Goal: Task Accomplishment & Management: Manage account settings

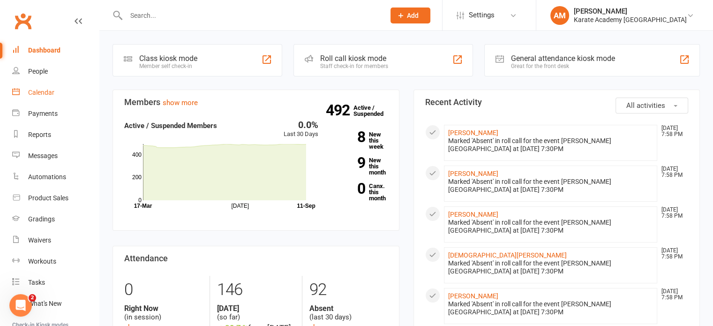
click at [36, 90] on div "Calendar" at bounding box center [41, 93] width 26 height 8
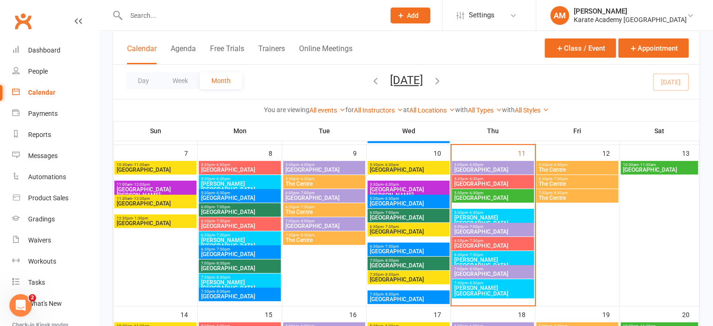
scroll to position [234, 0]
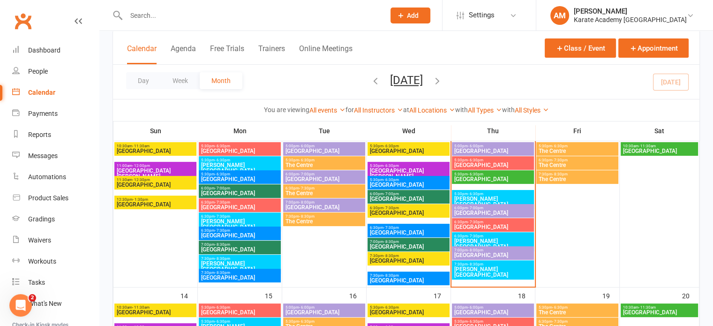
click at [488, 269] on span "[PERSON_NAME][GEOGRAPHIC_DATA]" at bounding box center [493, 271] width 78 height 11
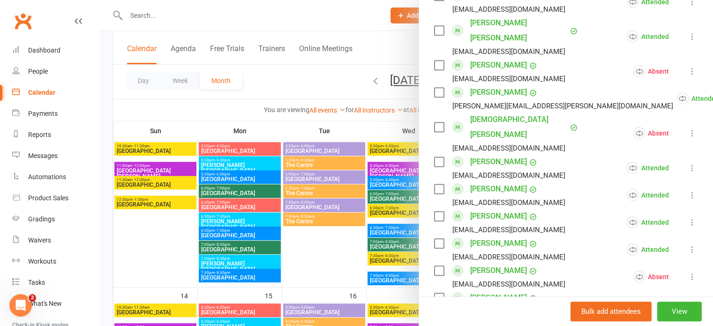
scroll to position [844, 0]
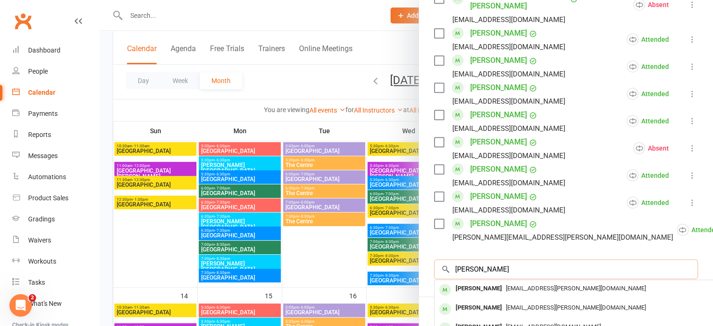
scroll to position [938, 0]
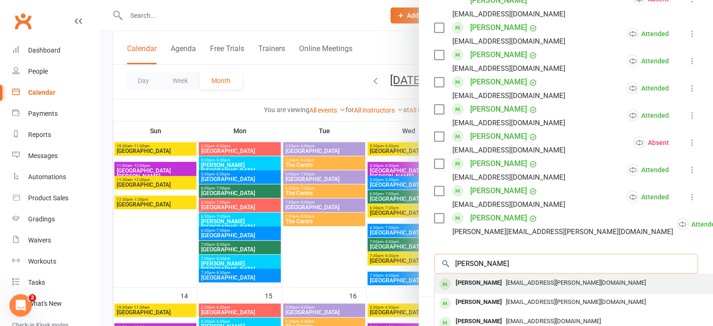
type input "harshith"
click at [501, 276] on div "[PERSON_NAME]" at bounding box center [479, 283] width 54 height 14
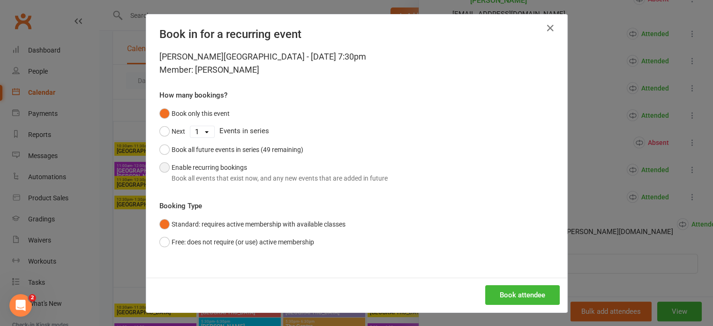
click at [211, 169] on button "Enable recurring bookings Book all events that exist now, and any new events th…" at bounding box center [273, 172] width 228 height 29
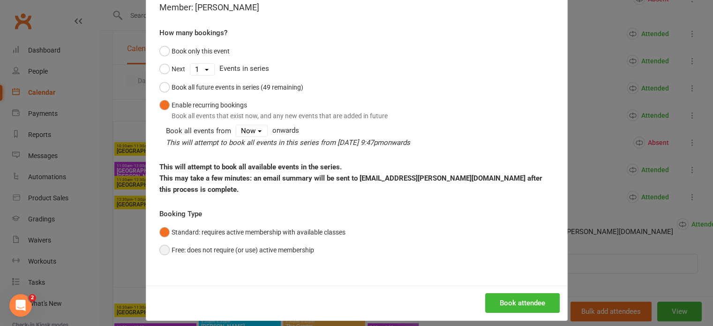
scroll to position [70, 0]
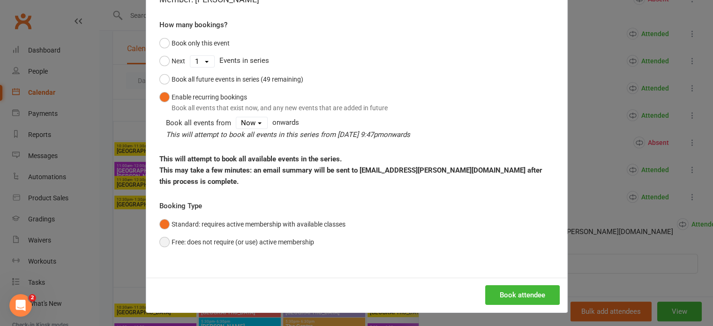
click at [253, 247] on button "Free: does not require (or use) active membership" at bounding box center [236, 242] width 155 height 18
click at [530, 286] on button "Book attendee" at bounding box center [522, 295] width 75 height 20
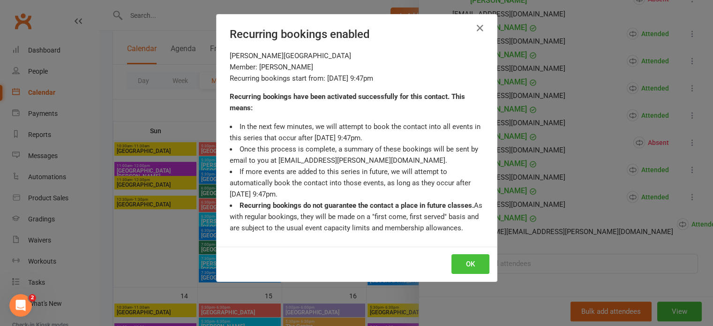
click at [461, 260] on button "OK" at bounding box center [470, 264] width 38 height 20
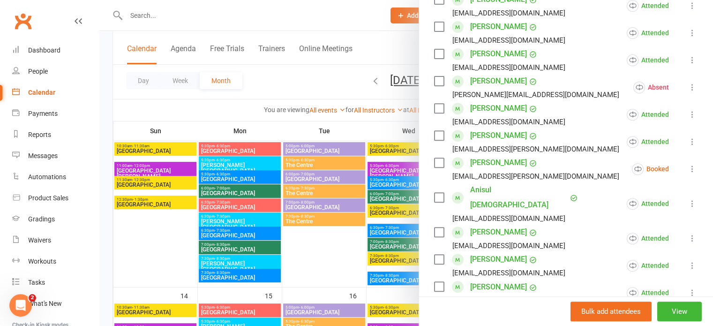
scroll to position [355, 0]
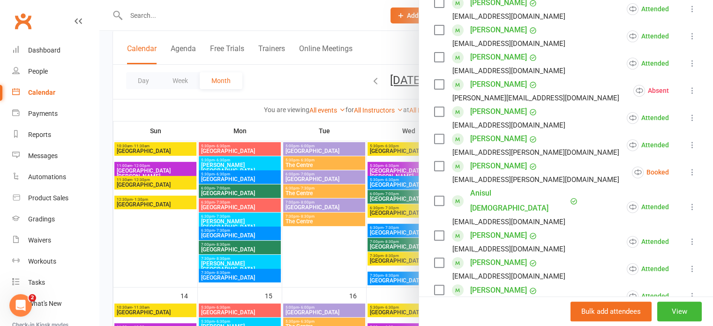
click at [688, 170] on icon at bounding box center [692, 171] width 9 height 9
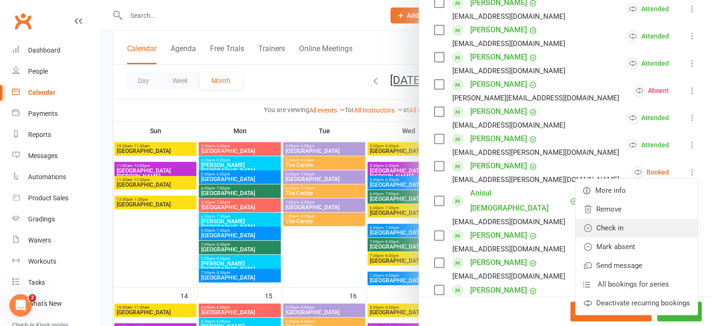
click at [620, 225] on link "Check in" at bounding box center [637, 227] width 122 height 19
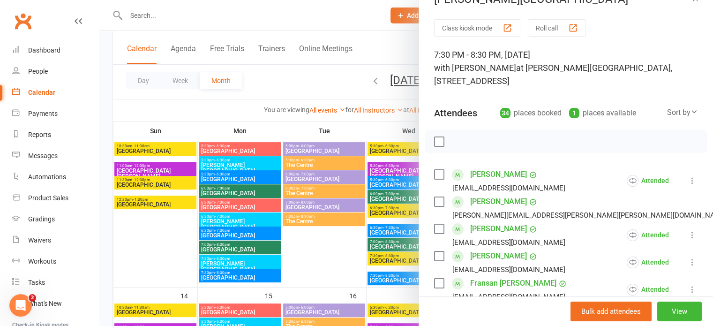
scroll to position [0, 0]
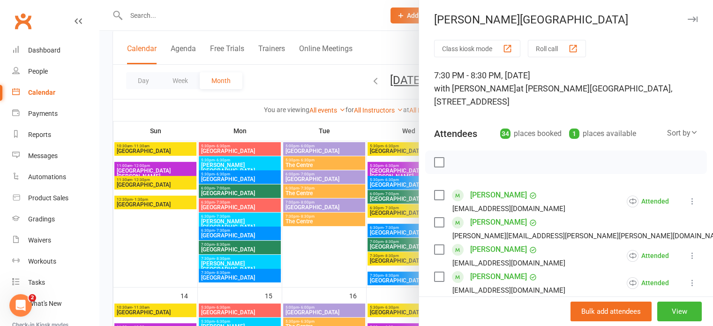
click at [687, 16] on button "button" at bounding box center [692, 19] width 11 height 11
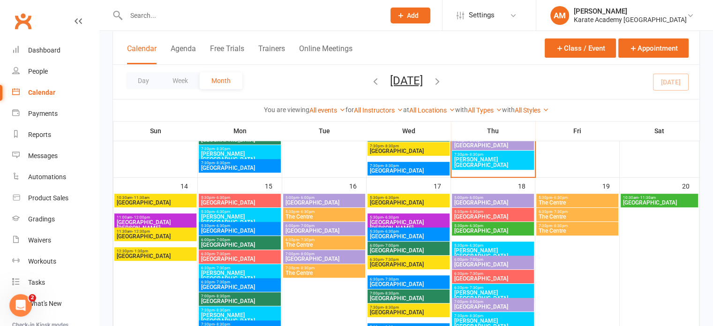
scroll to position [375, 0]
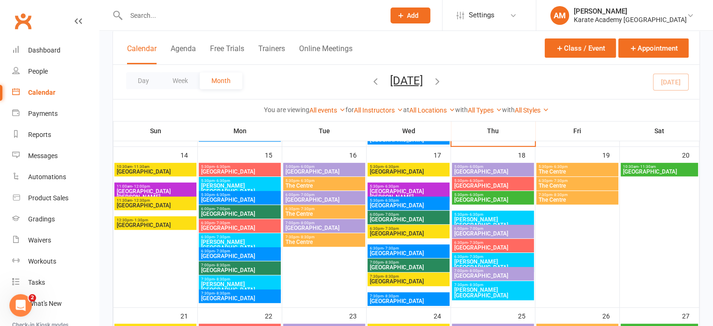
click at [228, 283] on span "[PERSON_NAME][GEOGRAPHIC_DATA]" at bounding box center [240, 286] width 78 height 11
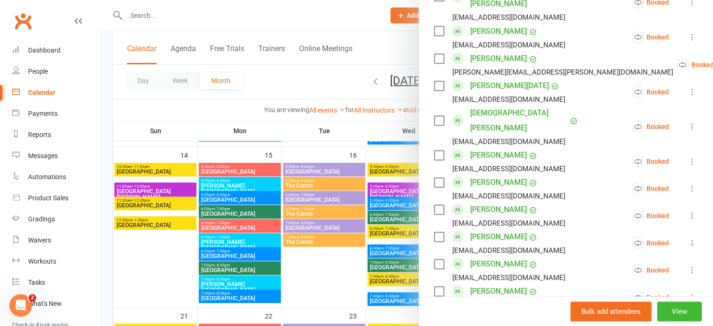
scroll to position [797, 0]
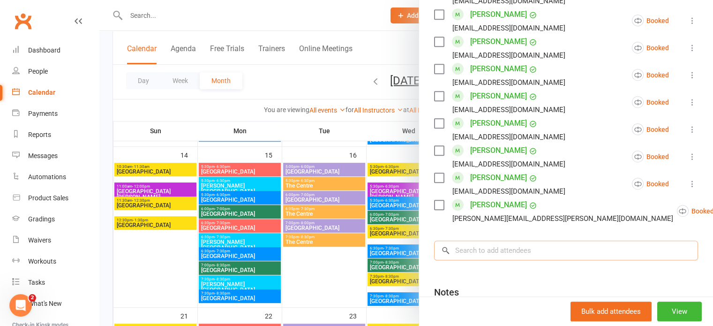
click at [499, 240] on input "search" at bounding box center [566, 250] width 264 height 20
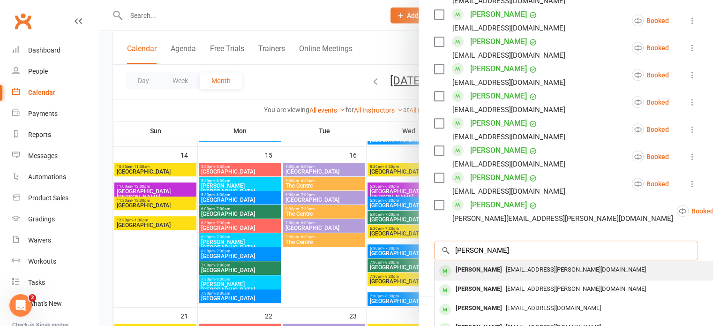
type input "harshitha"
click at [494, 263] on div "[PERSON_NAME]" at bounding box center [479, 270] width 54 height 14
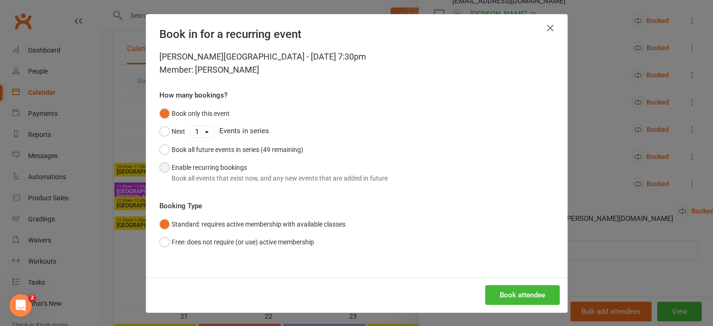
click at [211, 170] on button "Enable recurring bookings Book all events that exist now, and any new events th…" at bounding box center [273, 172] width 228 height 29
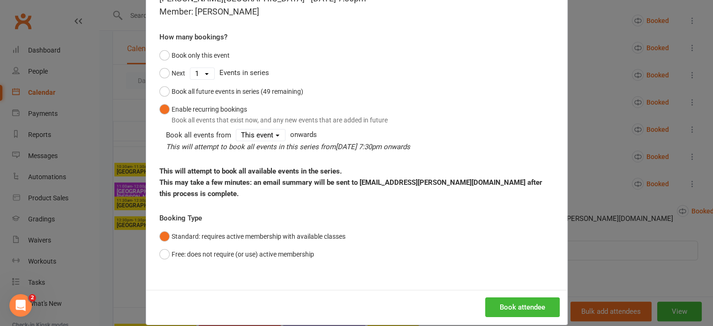
scroll to position [70, 0]
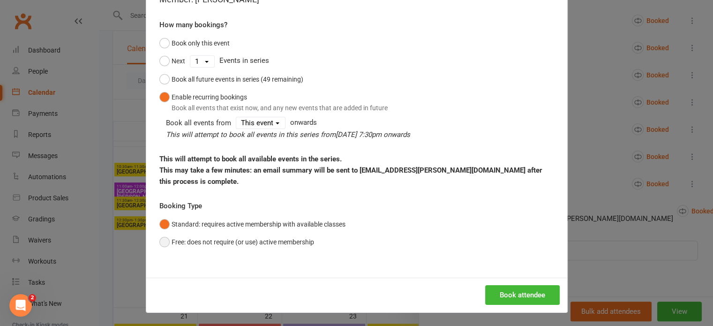
click at [242, 240] on button "Free: does not require (or use) active membership" at bounding box center [236, 242] width 155 height 18
click at [527, 295] on button "Book attendee" at bounding box center [522, 295] width 75 height 20
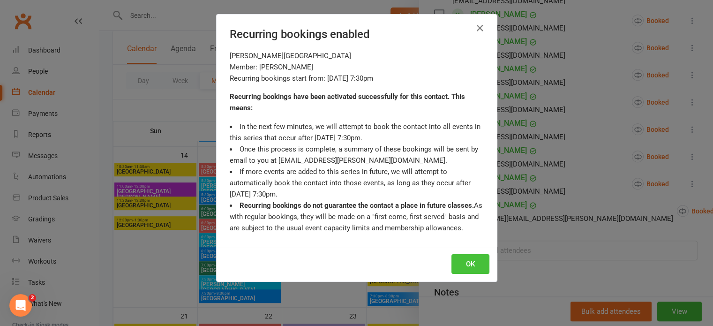
click at [473, 262] on button "OK" at bounding box center [470, 264] width 38 height 20
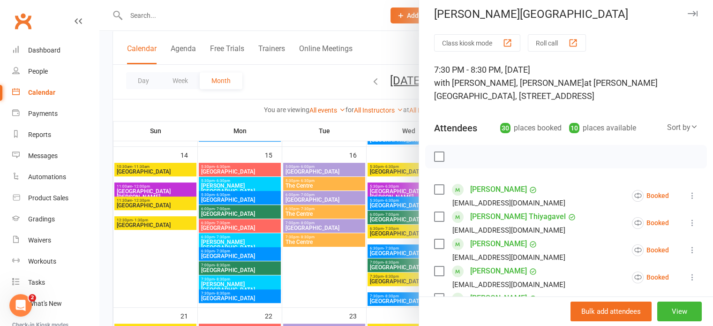
scroll to position [0, 0]
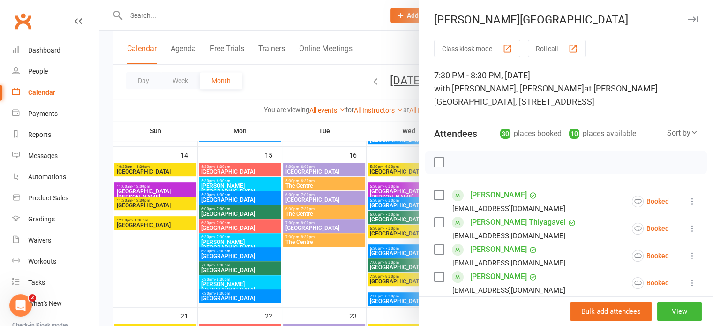
click at [688, 17] on icon "button" at bounding box center [693, 19] width 10 height 6
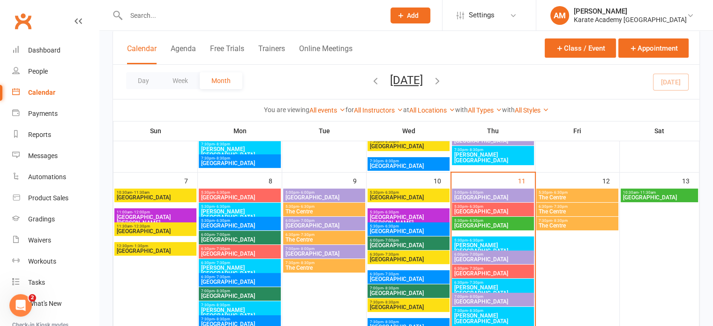
scroll to position [188, 0]
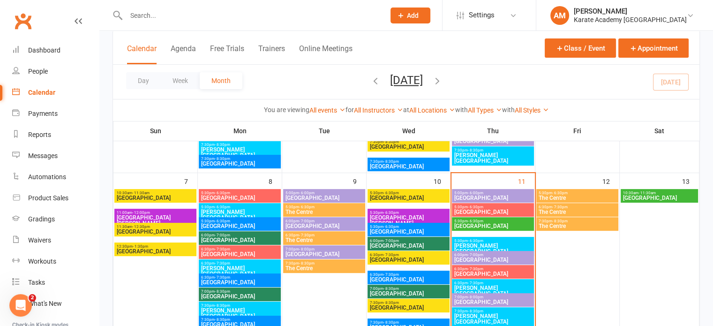
click at [406, 215] on span "[GEOGRAPHIC_DATA][PERSON_NAME]" at bounding box center [408, 220] width 78 height 11
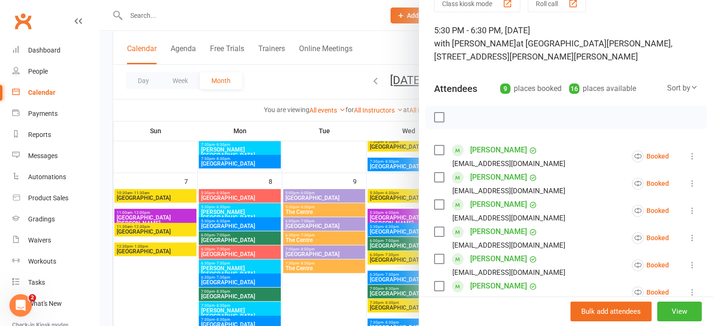
scroll to position [0, 0]
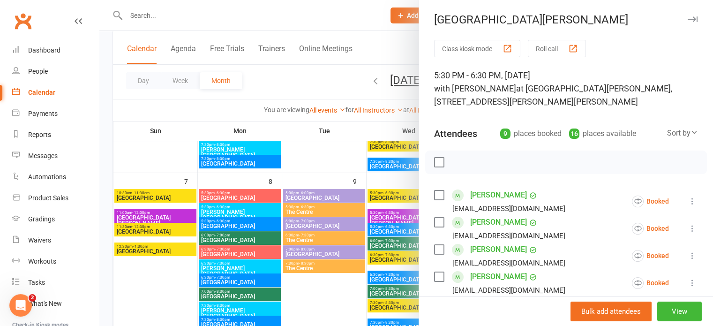
click at [688, 21] on icon "button" at bounding box center [693, 19] width 10 height 6
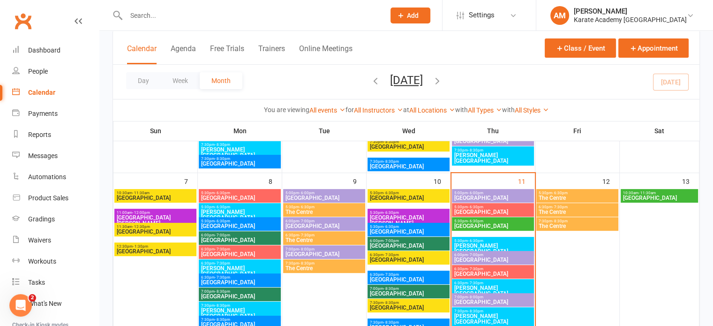
click at [394, 217] on span "[GEOGRAPHIC_DATA][PERSON_NAME]" at bounding box center [408, 220] width 78 height 11
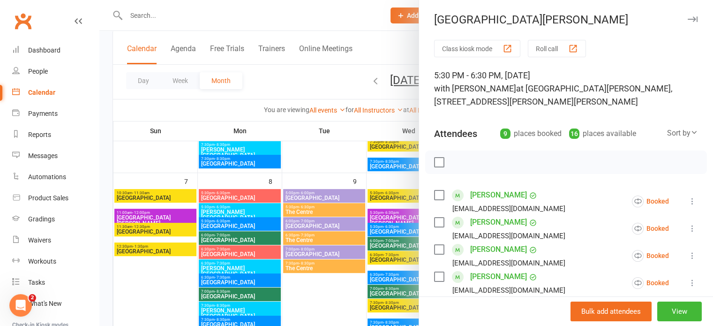
click at [688, 18] on icon "button" at bounding box center [693, 19] width 10 height 6
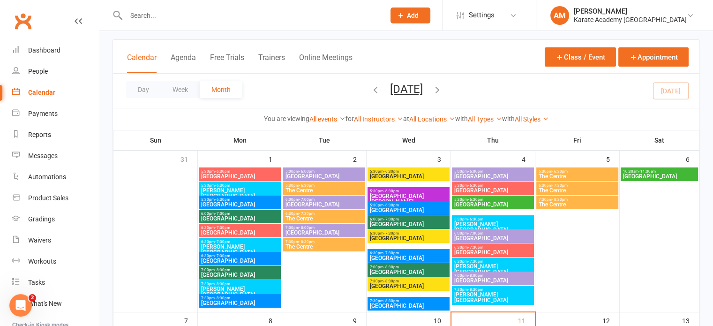
scroll to position [47, 0]
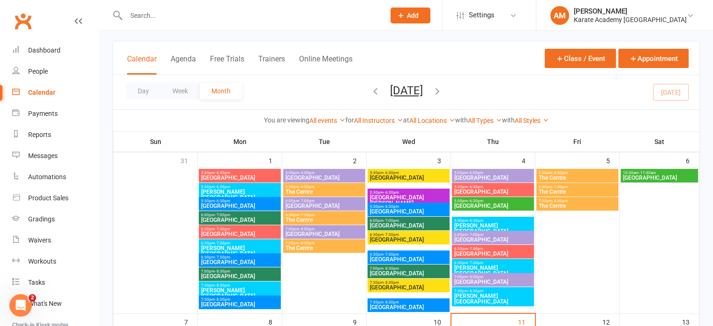
click at [402, 195] on span "[GEOGRAPHIC_DATA][PERSON_NAME]" at bounding box center [408, 200] width 78 height 11
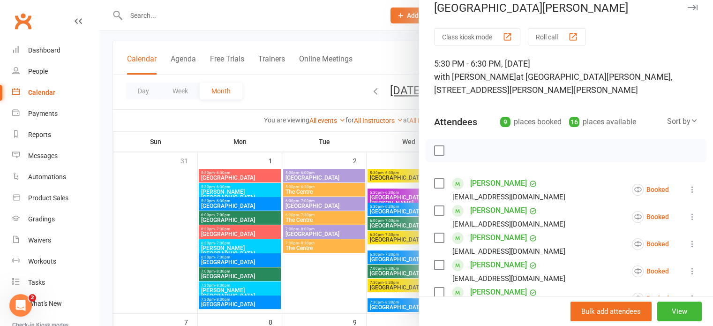
scroll to position [0, 0]
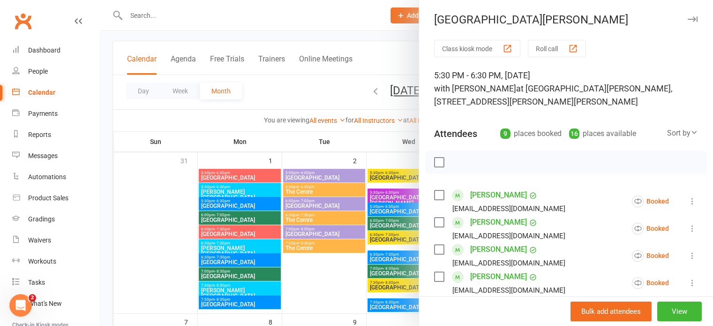
click at [688, 20] on icon "button" at bounding box center [693, 19] width 10 height 6
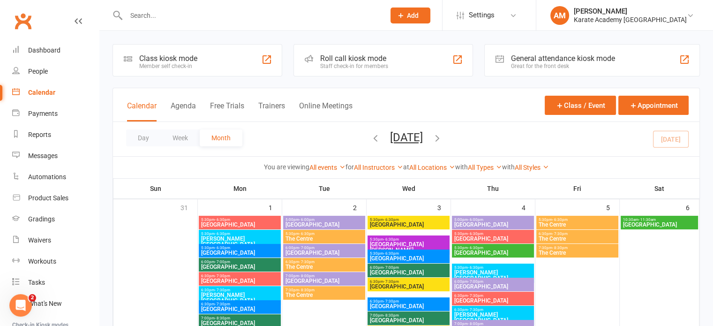
click at [423, 240] on span "5:30pm - 6:30pm" at bounding box center [408, 239] width 78 height 4
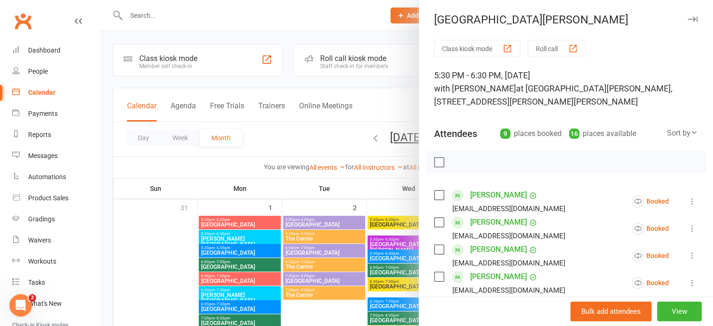
click at [688, 20] on icon "button" at bounding box center [693, 19] width 10 height 6
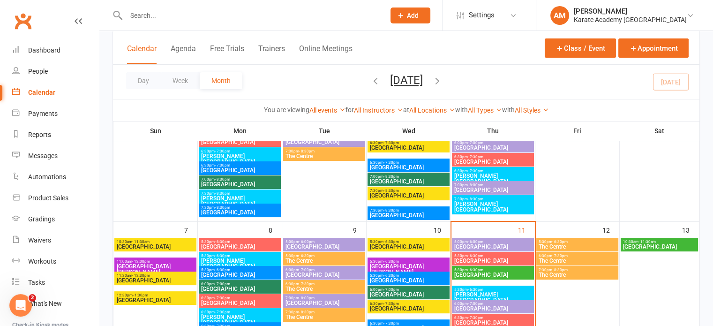
scroll to position [141, 0]
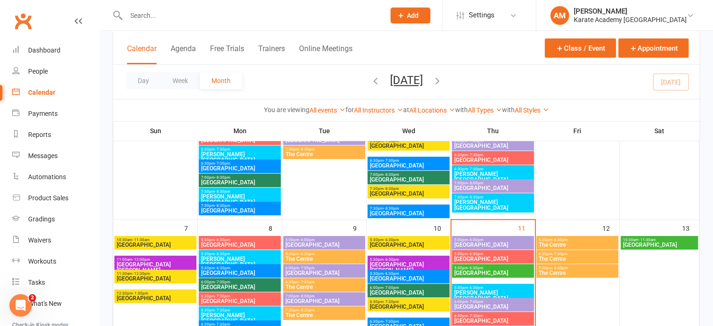
click at [188, 262] on span "[GEOGRAPHIC_DATA][PERSON_NAME]" at bounding box center [155, 267] width 78 height 11
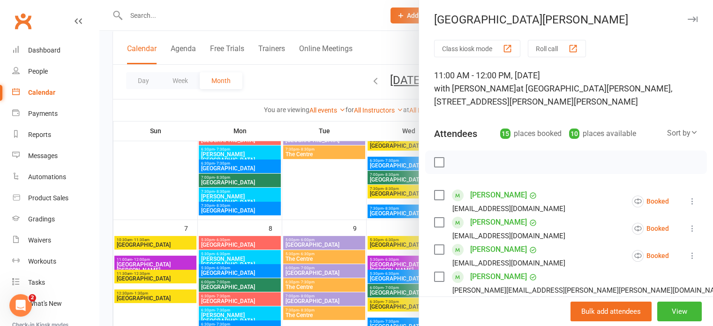
click at [688, 18] on icon "button" at bounding box center [693, 19] width 10 height 6
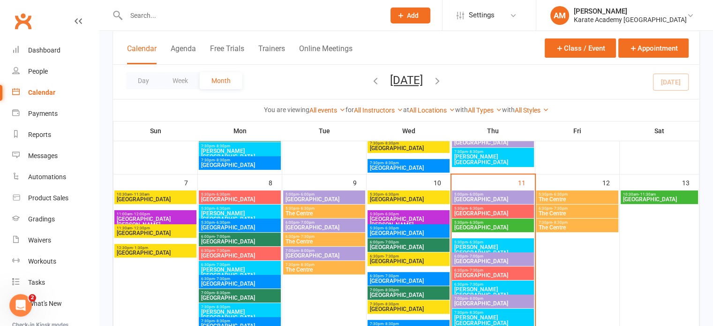
scroll to position [188, 0]
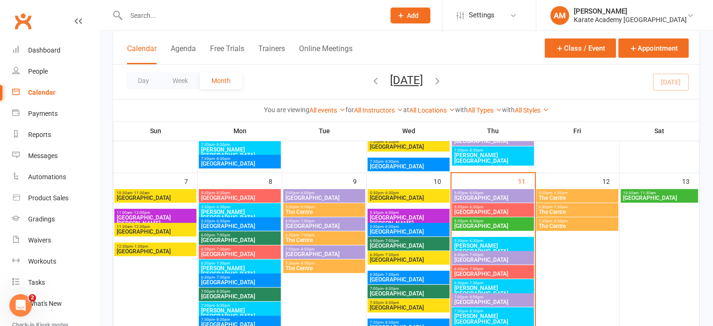
click at [416, 213] on span "5:30pm - 6:30pm" at bounding box center [408, 212] width 78 height 4
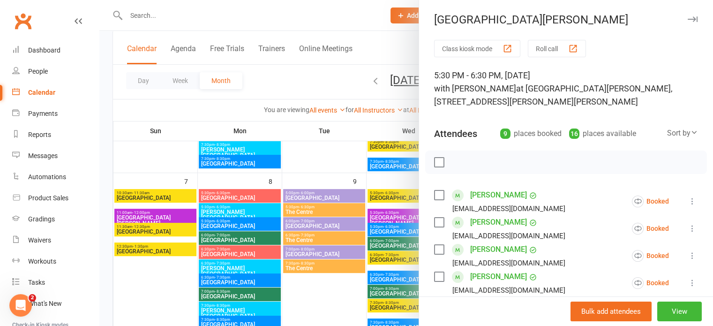
click at [688, 17] on icon "button" at bounding box center [693, 19] width 10 height 6
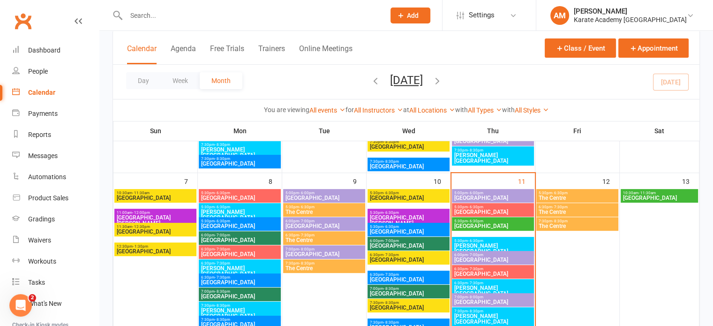
click at [488, 241] on span "5:30pm - 6:30pm" at bounding box center [493, 241] width 78 height 4
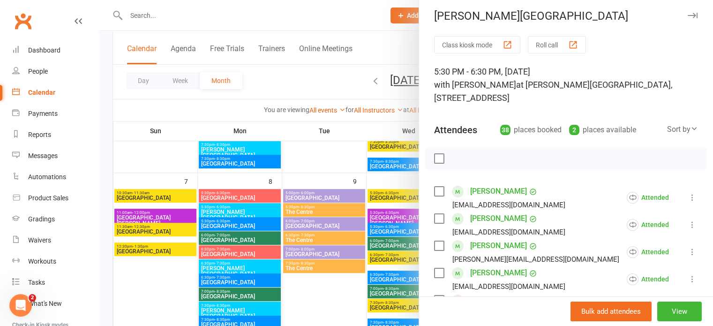
scroll to position [0, 0]
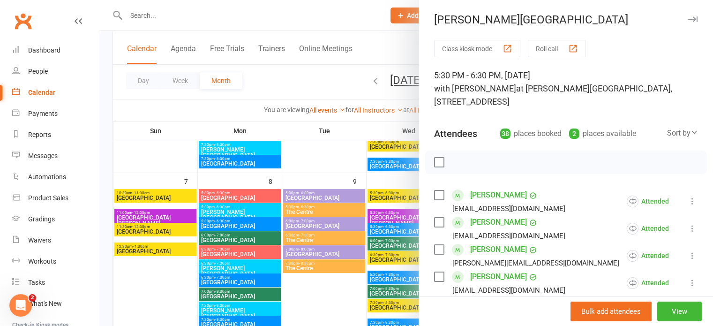
click at [688, 19] on icon "button" at bounding box center [693, 19] width 10 height 6
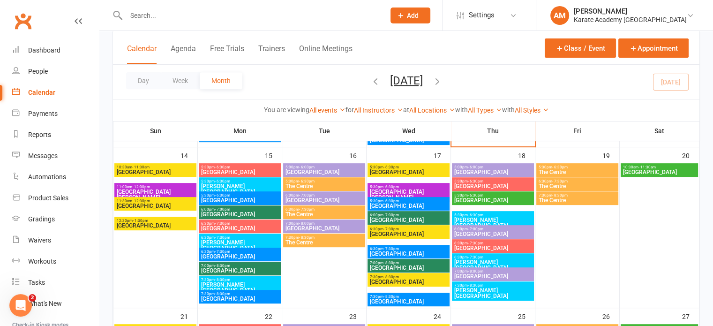
scroll to position [375, 0]
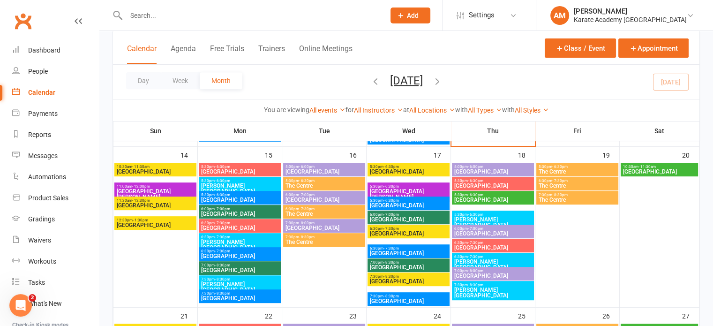
click at [478, 215] on span "- 6:30pm" at bounding box center [475, 214] width 15 height 4
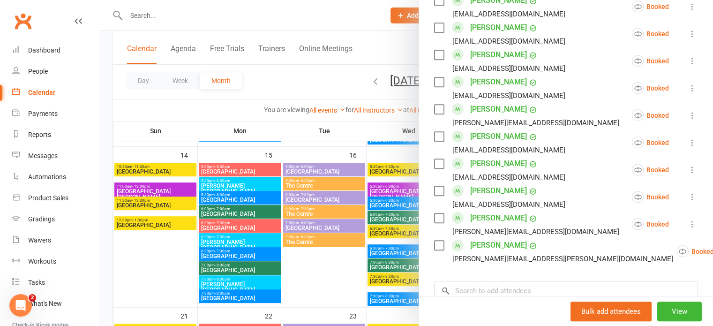
scroll to position [844, 0]
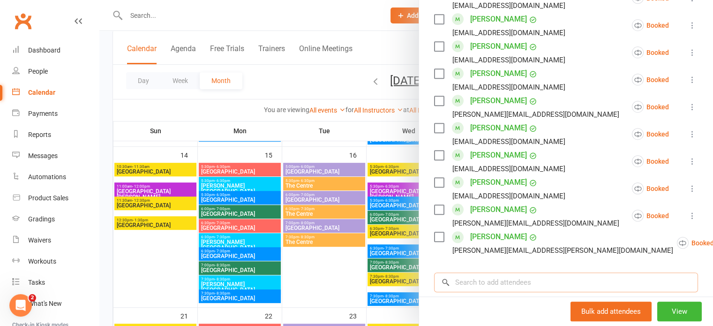
click at [516, 282] on input "search" at bounding box center [566, 282] width 264 height 20
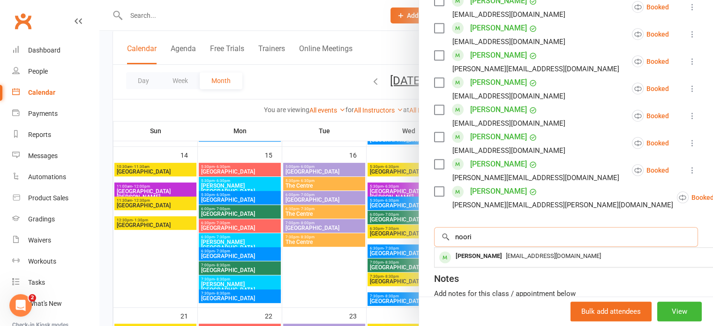
scroll to position [891, 0]
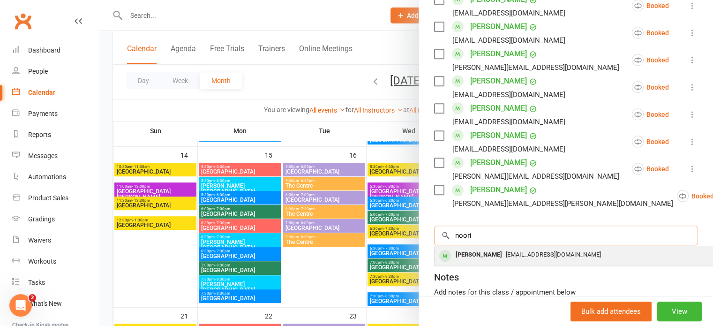
type input "noori"
click at [479, 253] on div "Abdullah Noori" at bounding box center [479, 255] width 54 height 14
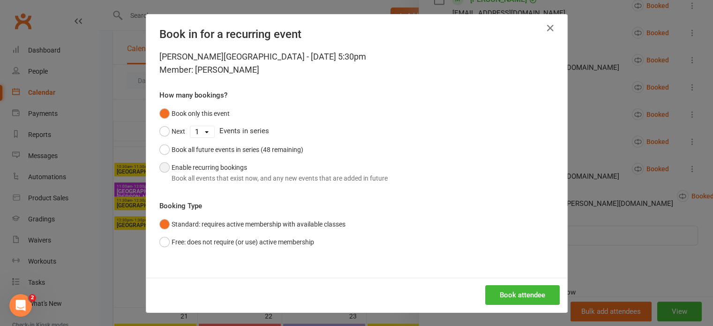
click at [259, 176] on div "Book all events that exist now, and any new events that are added in future" at bounding box center [280, 178] width 216 height 10
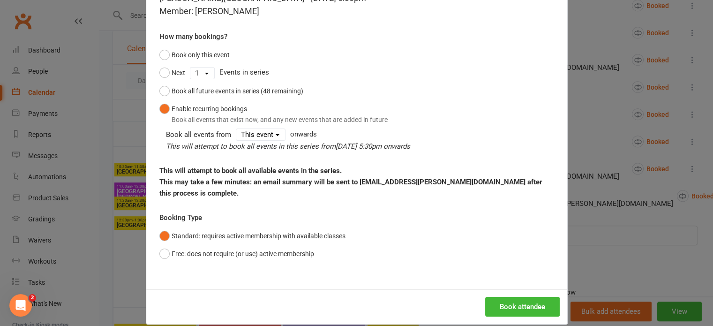
scroll to position [70, 0]
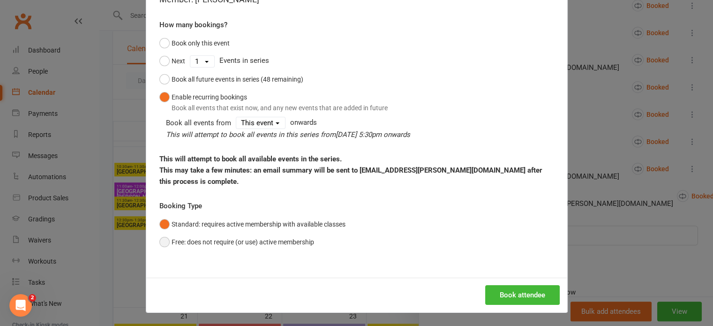
click at [300, 240] on button "Free: does not require (or use) active membership" at bounding box center [236, 242] width 155 height 18
click at [535, 297] on button "Book attendee" at bounding box center [522, 295] width 75 height 20
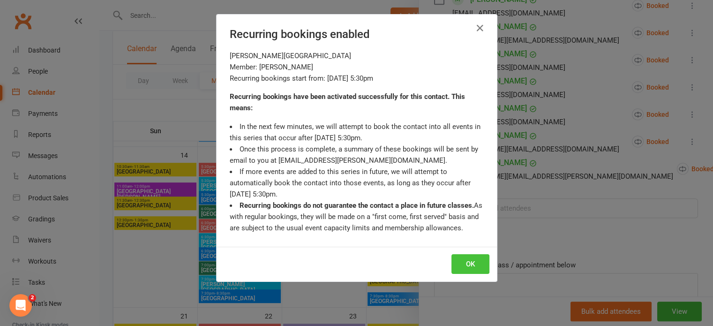
click at [463, 259] on button "OK" at bounding box center [470, 264] width 38 height 20
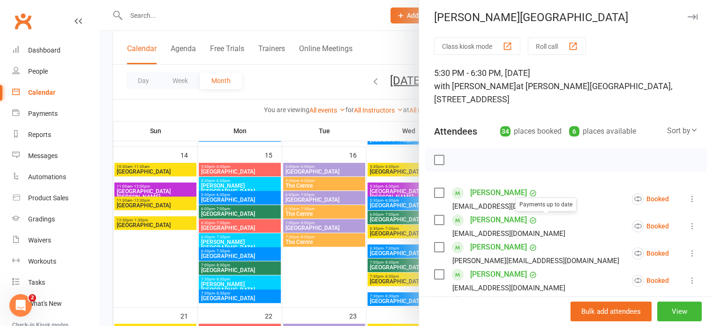
scroll to position [0, 0]
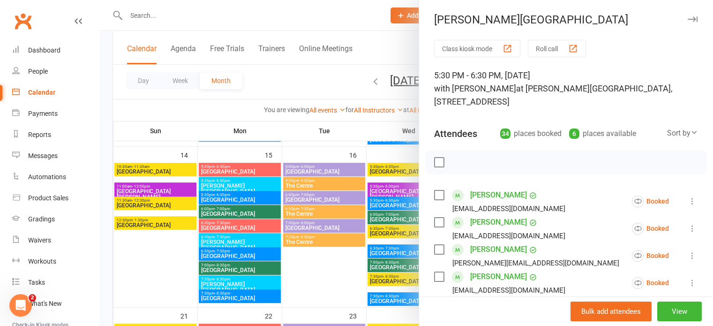
click at [688, 21] on icon "button" at bounding box center [693, 19] width 10 height 6
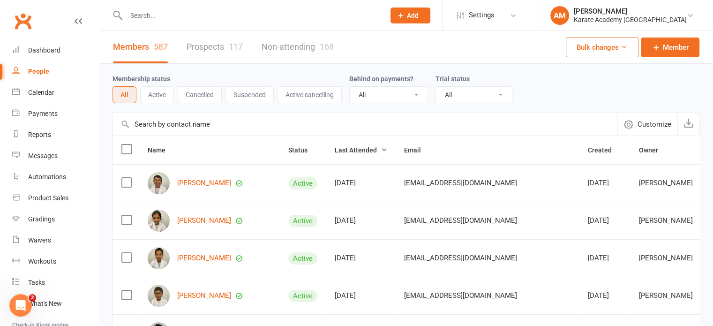
click at [201, 19] on input "text" at bounding box center [250, 15] width 255 height 13
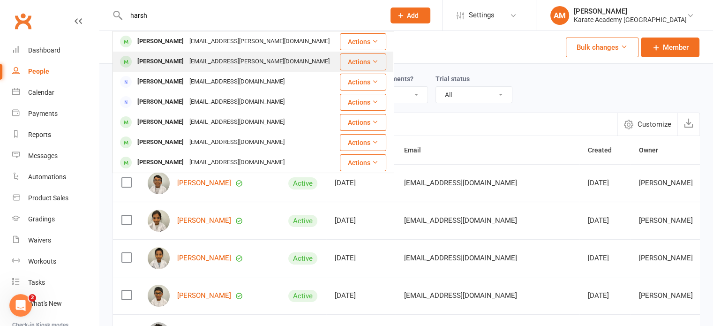
type input "harsh"
click at [202, 61] on div "[EMAIL_ADDRESS][PERSON_NAME][DOMAIN_NAME]" at bounding box center [260, 62] width 146 height 14
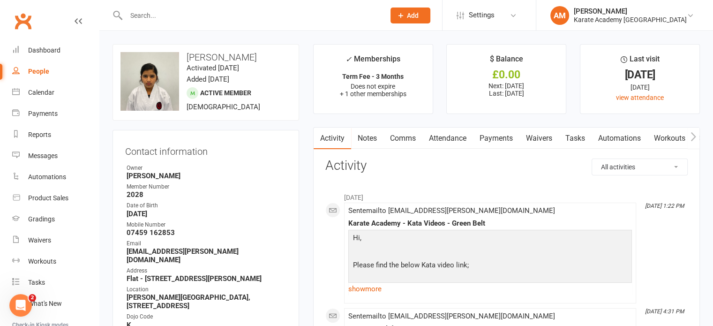
click at [502, 136] on link "Payments" at bounding box center [496, 139] width 46 height 22
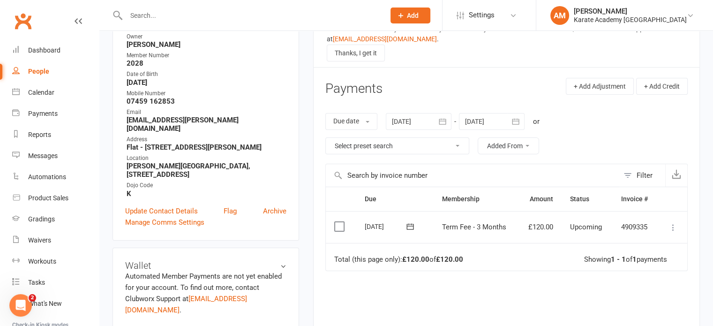
scroll to position [141, 0]
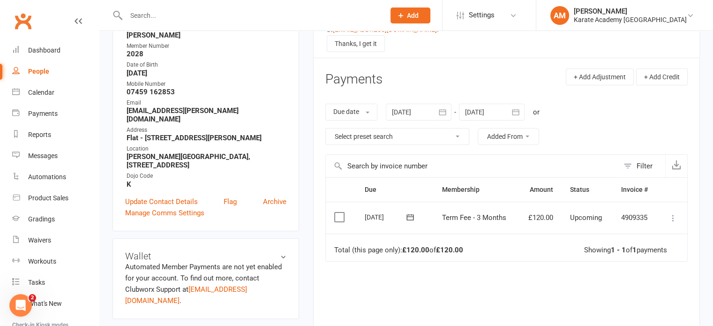
click at [443, 112] on icon "button" at bounding box center [442, 111] width 9 height 9
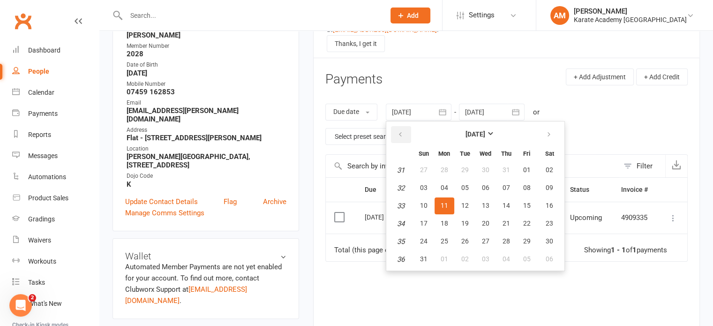
click at [408, 133] on button "button" at bounding box center [401, 134] width 20 height 17
click at [466, 168] on span "01" at bounding box center [465, 170] width 8 height 8
type input "01 Jul 2025"
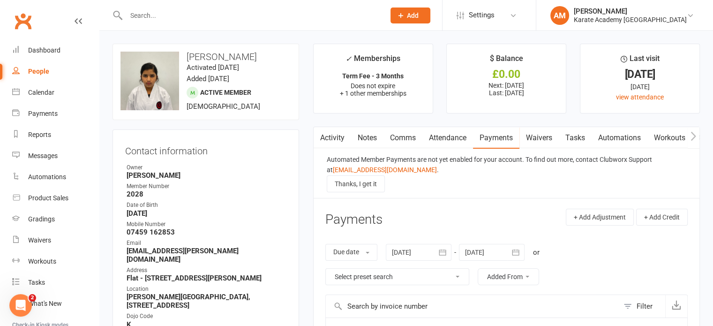
scroll to position [0, 0]
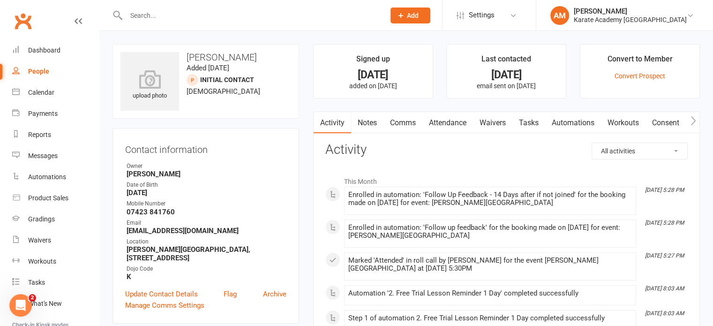
click at [411, 119] on link "Comms" at bounding box center [402, 123] width 39 height 22
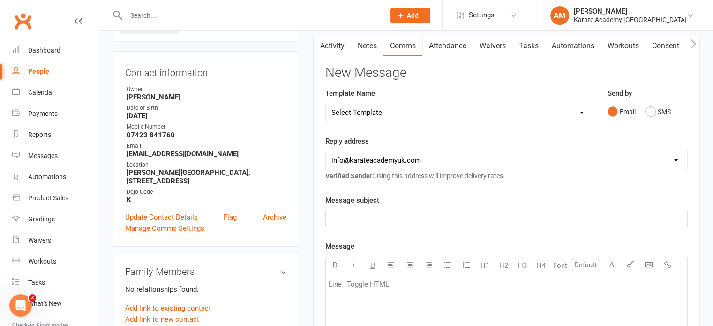
scroll to position [94, 0]
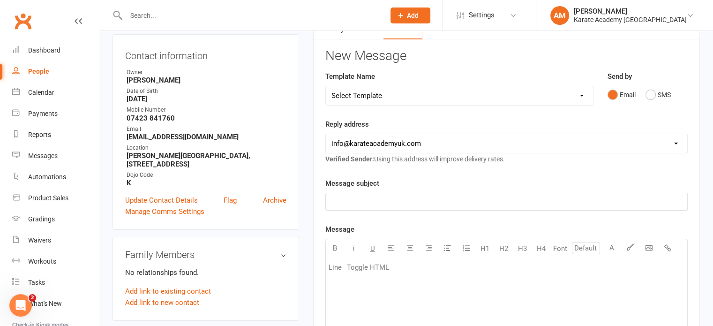
click at [418, 95] on select "Select Template [Email] Cippenham School - Price Breakdown [Email] Claycots Pri…" at bounding box center [459, 95] width 267 height 19
select select "4"
click at [326, 86] on select "Select Template [Email] Cippenham School - Price Breakdown [Email] Claycots Pri…" at bounding box center [459, 95] width 267 height 19
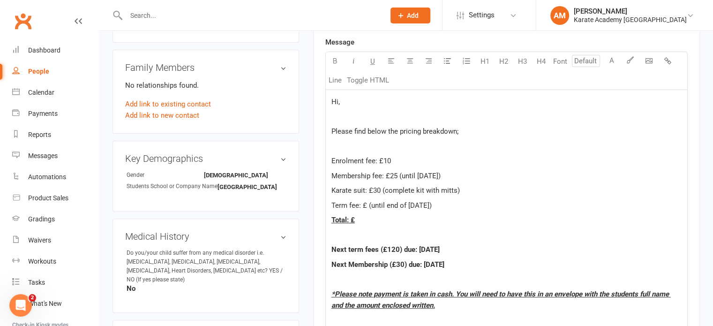
scroll to position [281, 0]
click at [366, 204] on span "Term fee: £ (until end of Sep 2025)" at bounding box center [381, 205] width 100 height 8
click at [364, 216] on p "Total: £" at bounding box center [506, 219] width 350 height 11
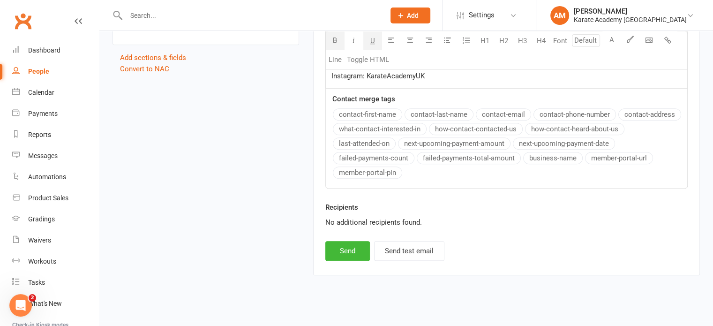
scroll to position [778, 0]
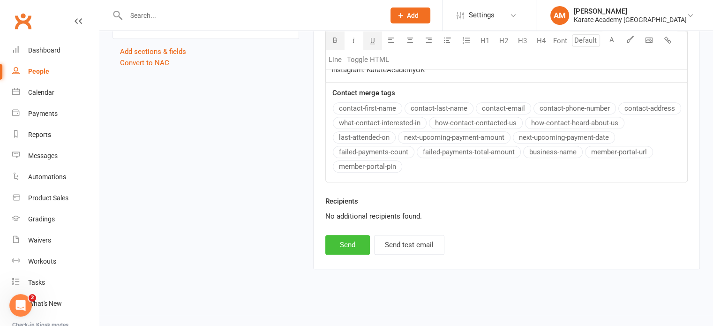
click at [347, 242] on button "Send" at bounding box center [347, 245] width 45 height 20
select select
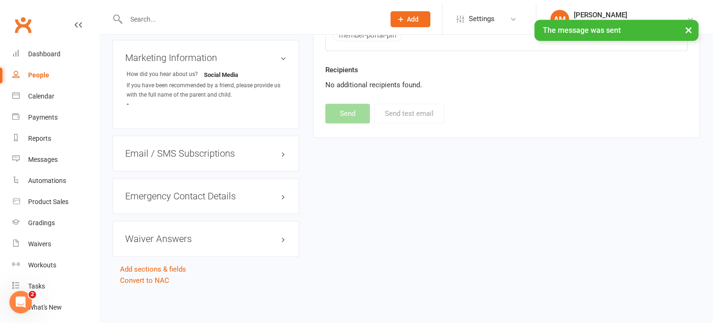
scroll to position [557, 0]
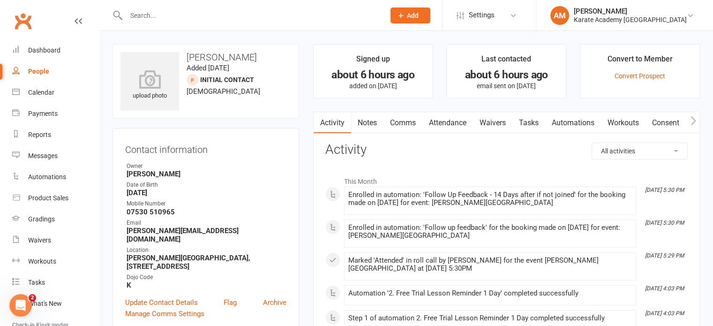
click at [401, 120] on link "Comms" at bounding box center [402, 123] width 39 height 22
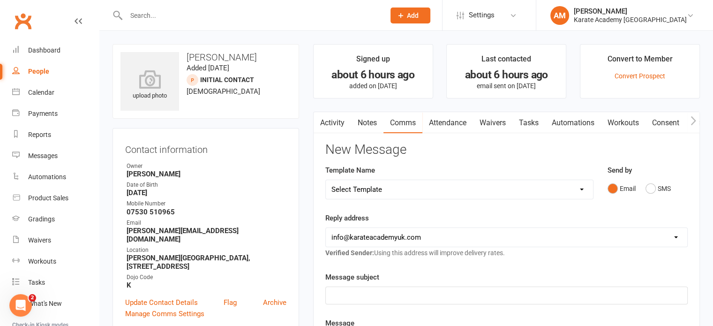
click at [352, 194] on select "Select Template [Email] Cippenham School - Price Breakdown [Email] Claycots Pri…" at bounding box center [459, 189] width 267 height 19
select select "4"
click at [326, 180] on select "Select Template [Email] [GEOGRAPHIC_DATA] - Price Breakdown [Email] Claycots Pr…" at bounding box center [459, 189] width 267 height 19
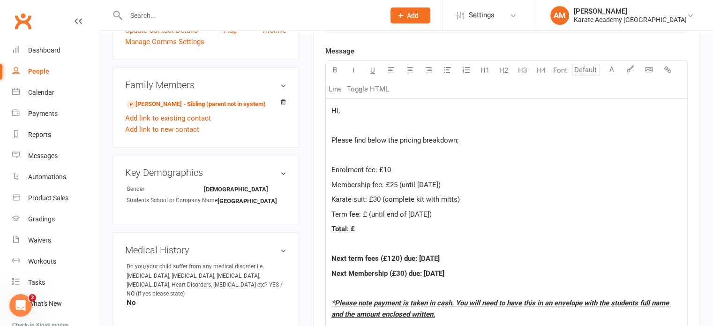
scroll to position [281, 0]
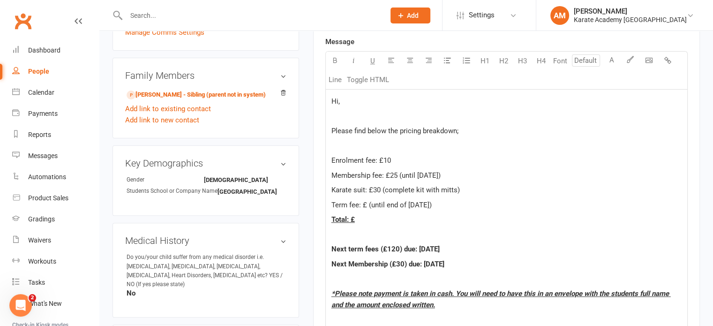
click at [367, 206] on span "Term fee: £ (until end of Sep 2025)" at bounding box center [381, 205] width 100 height 8
click at [358, 218] on p "Total: £" at bounding box center [506, 219] width 350 height 11
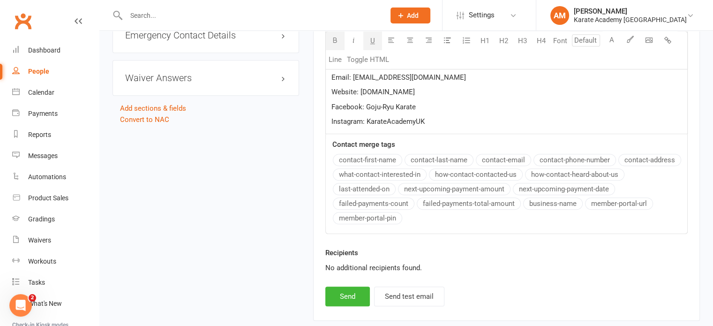
scroll to position [778, 0]
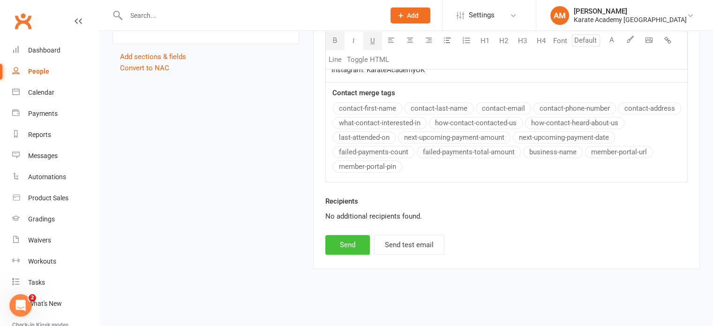
click at [348, 243] on button "Send" at bounding box center [347, 245] width 45 height 20
select select
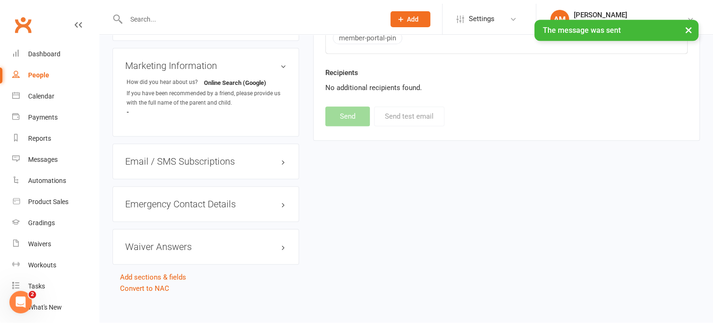
scroll to position [555, 0]
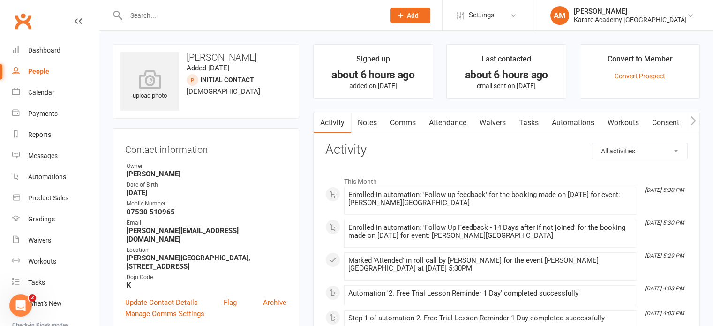
click at [397, 122] on link "Comms" at bounding box center [402, 123] width 39 height 22
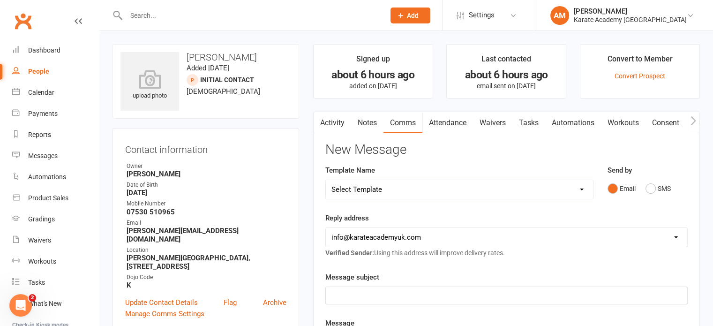
click at [364, 186] on select "Select Template [Email] Cippenham School - Price Breakdown [Email] Claycots Pri…" at bounding box center [459, 189] width 267 height 19
select select "4"
click at [326, 180] on select "Select Template [Email] Cippenham School - Price Breakdown [Email] Claycots Pri…" at bounding box center [459, 189] width 267 height 19
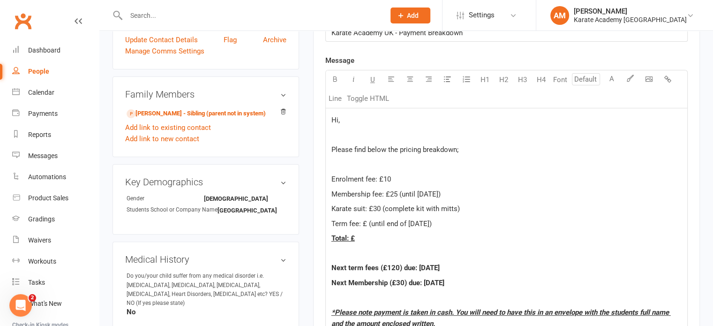
scroll to position [281, 0]
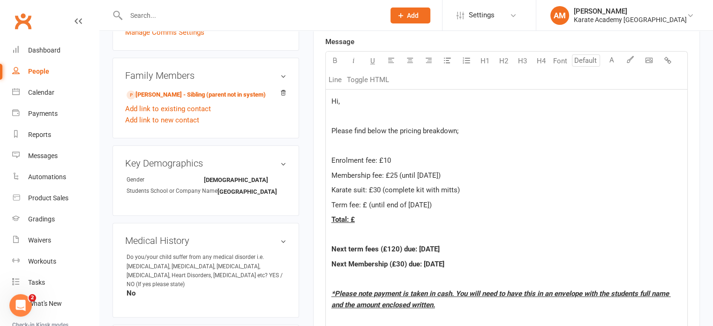
click at [366, 204] on span "Term fee: £ (until end of [DATE])" at bounding box center [381, 205] width 100 height 8
click at [368, 218] on p "Total: £" at bounding box center [506, 219] width 350 height 11
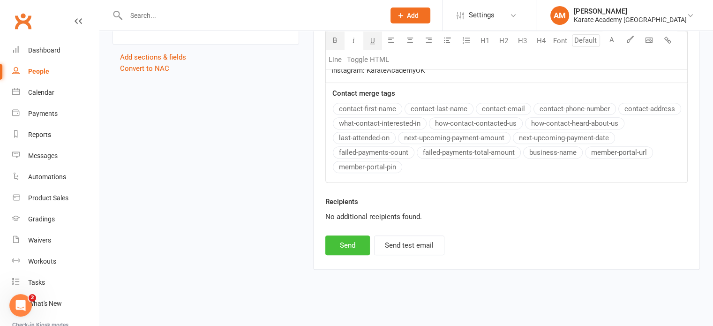
scroll to position [778, 0]
click at [355, 239] on button "Send" at bounding box center [347, 245] width 45 height 20
select select
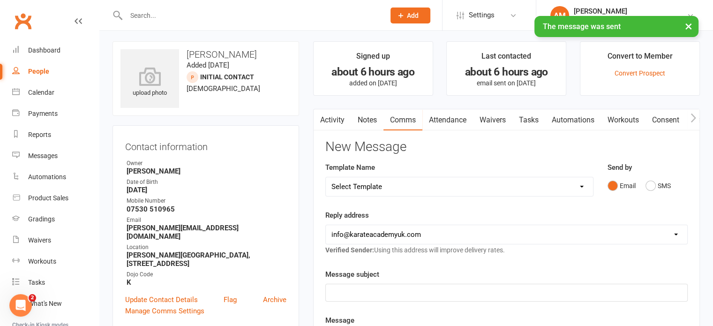
scroll to position [0, 0]
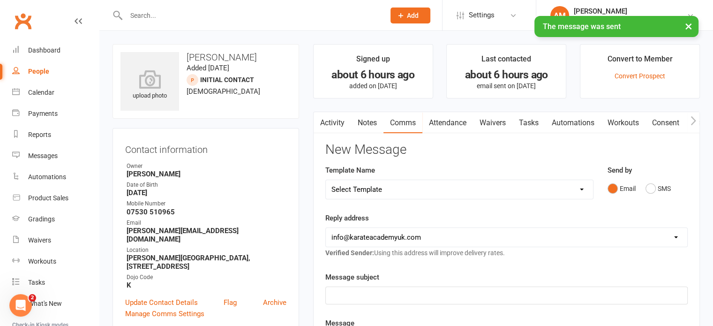
click at [336, 120] on link "Activity" at bounding box center [333, 123] width 38 height 22
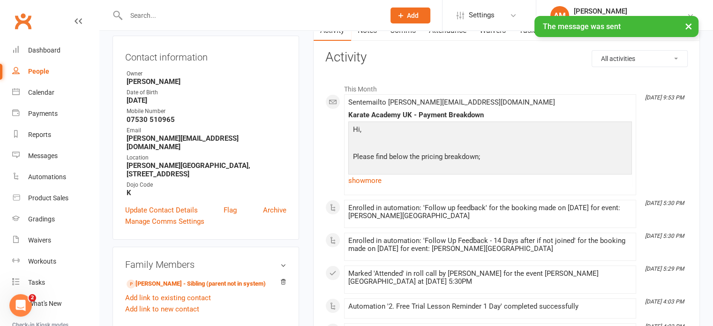
scroll to position [94, 0]
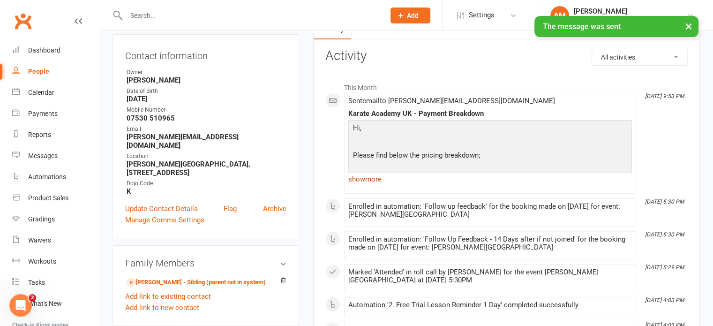
click at [375, 180] on link "show more" at bounding box center [490, 179] width 284 height 13
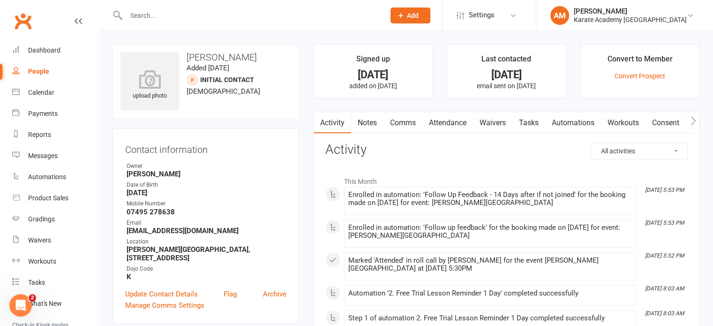
click at [412, 122] on link "Comms" at bounding box center [402, 123] width 39 height 22
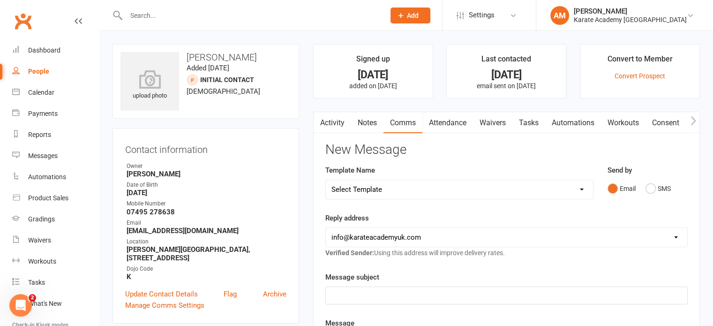
click at [371, 188] on select "Select Template [Email] [GEOGRAPHIC_DATA] - Price Breakdown [Email] Claycots Pr…" at bounding box center [459, 189] width 267 height 19
select select "4"
click at [326, 180] on select "Select Template [Email] [GEOGRAPHIC_DATA] - Price Breakdown [Email] Claycots Pr…" at bounding box center [459, 189] width 267 height 19
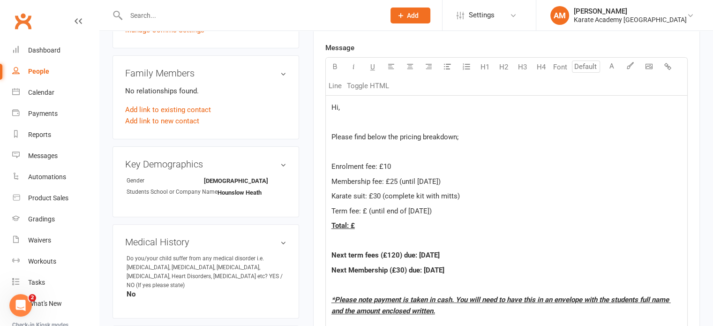
scroll to position [281, 0]
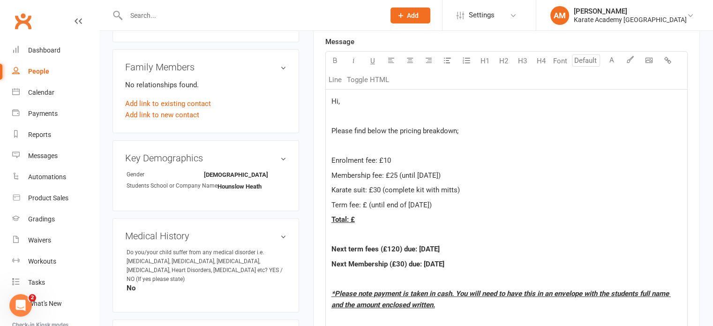
click at [365, 204] on span "Term fee: £ (until end of [DATE])" at bounding box center [381, 205] width 100 height 8
click at [363, 215] on p "Total: £" at bounding box center [506, 219] width 350 height 11
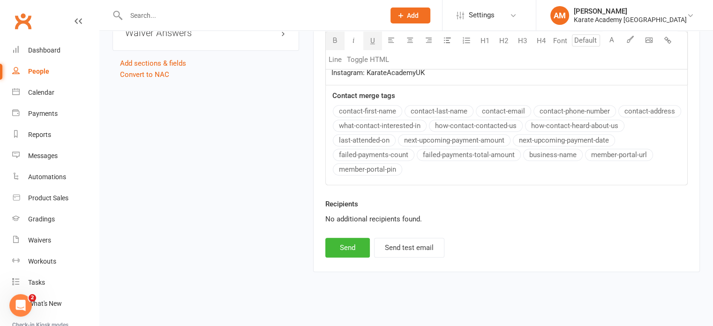
scroll to position [778, 0]
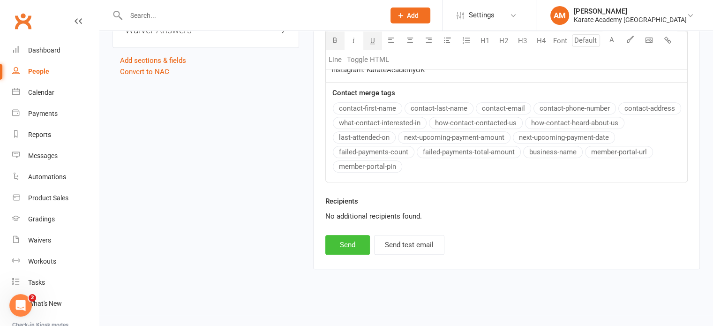
click at [355, 244] on button "Send" at bounding box center [347, 245] width 45 height 20
select select
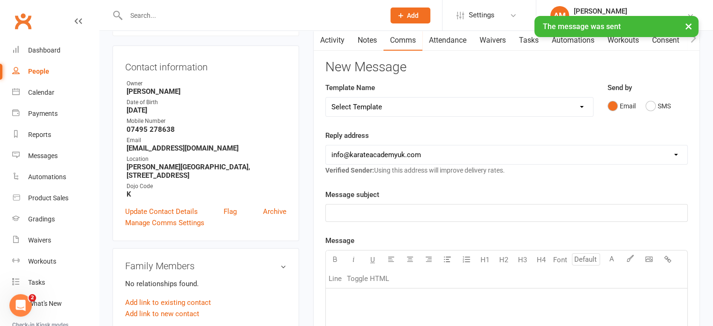
scroll to position [0, 0]
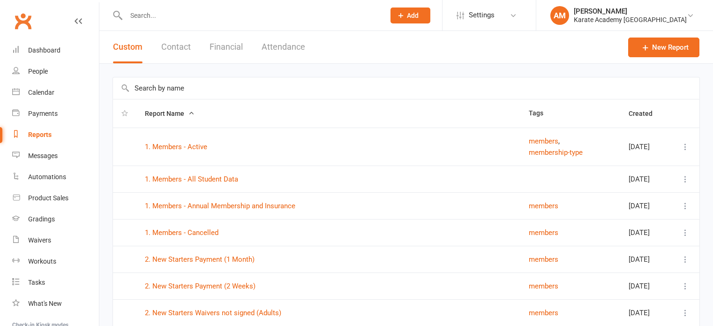
select select "100"
click at [197, 143] on link "1. Members - Active" at bounding box center [176, 147] width 62 height 8
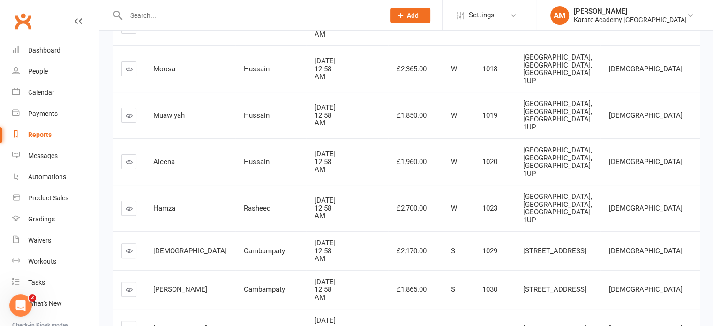
scroll to position [296, 0]
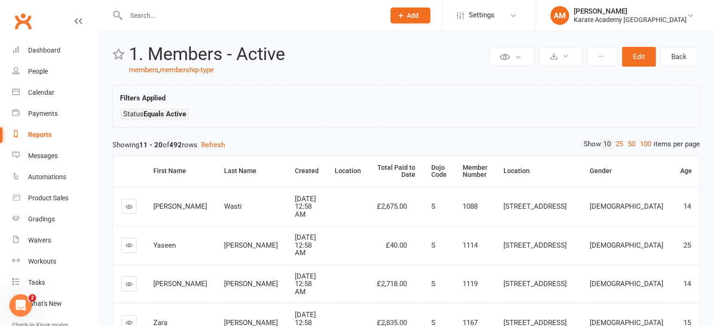
scroll to position [0, 0]
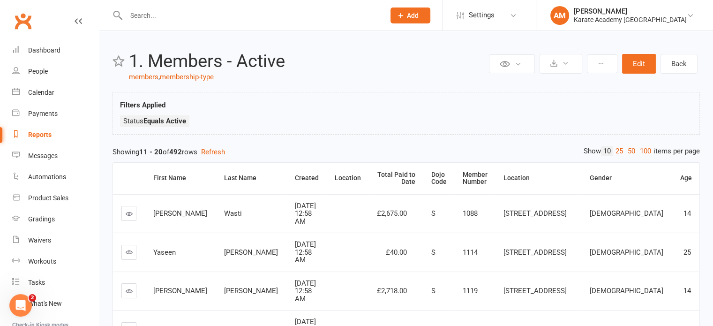
click at [43, 133] on div "Reports" at bounding box center [39, 135] width 23 height 8
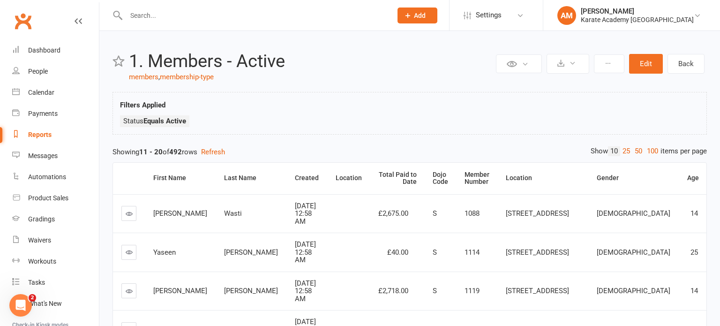
select select "100"
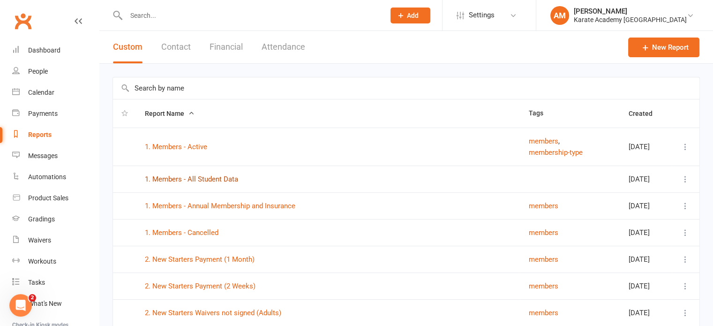
click at [193, 175] on link "1. Members - All Student Data" at bounding box center [191, 179] width 93 height 8
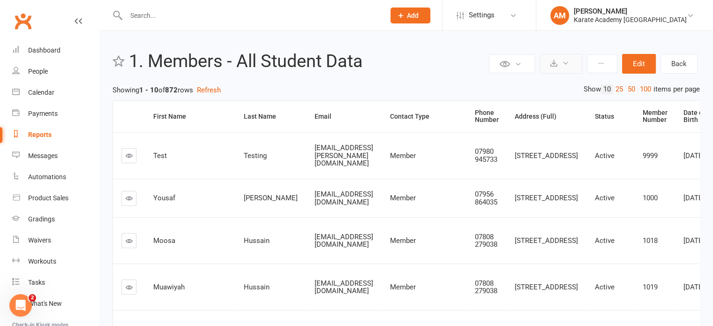
click at [570, 61] on button at bounding box center [561, 64] width 43 height 20
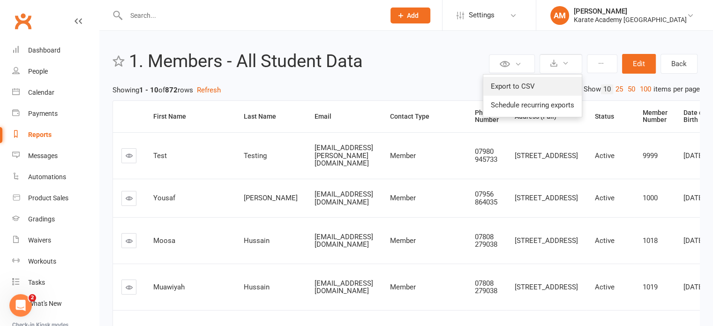
click at [536, 86] on link "Export to CSV" at bounding box center [532, 86] width 98 height 19
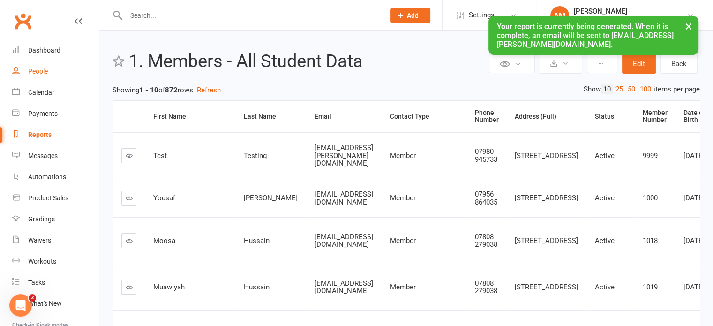
click at [42, 68] on div "People" at bounding box center [38, 72] width 20 height 8
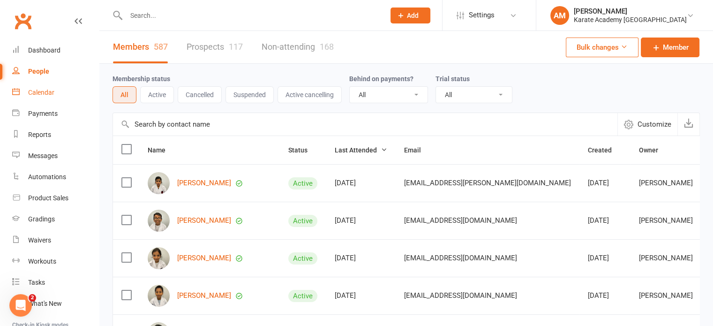
click at [44, 90] on div "Calendar" at bounding box center [41, 93] width 26 height 8
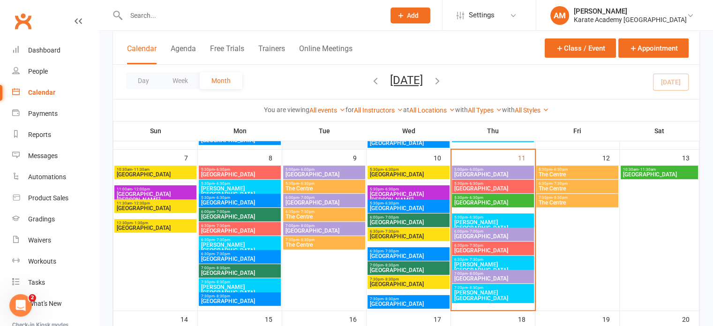
scroll to position [188, 0]
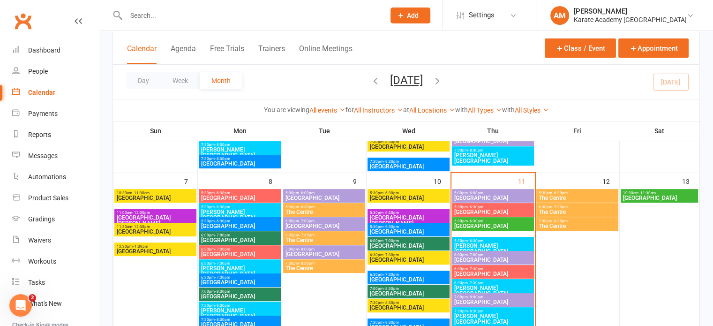
click at [558, 193] on span "- 6:30pm" at bounding box center [559, 193] width 15 height 4
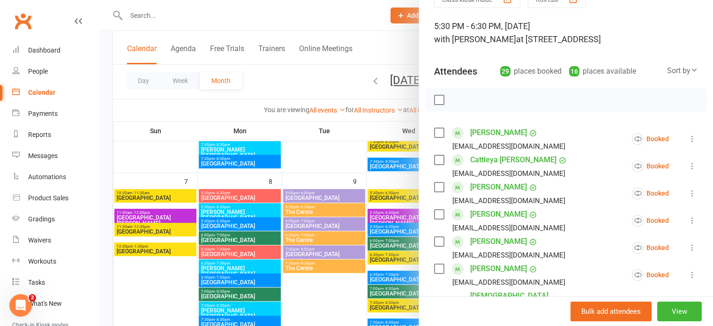
scroll to position [0, 0]
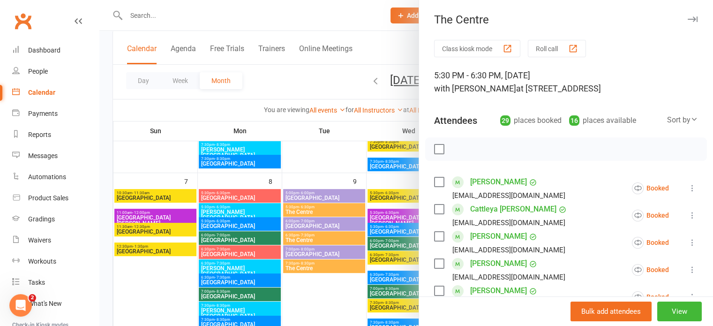
click at [688, 19] on icon "button" at bounding box center [693, 19] width 10 height 6
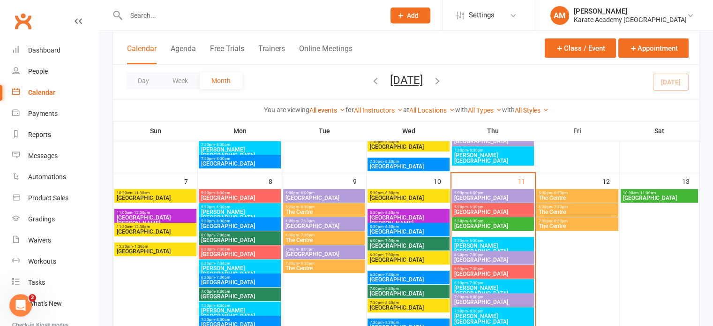
click at [237, 11] on input "text" at bounding box center [250, 15] width 255 height 13
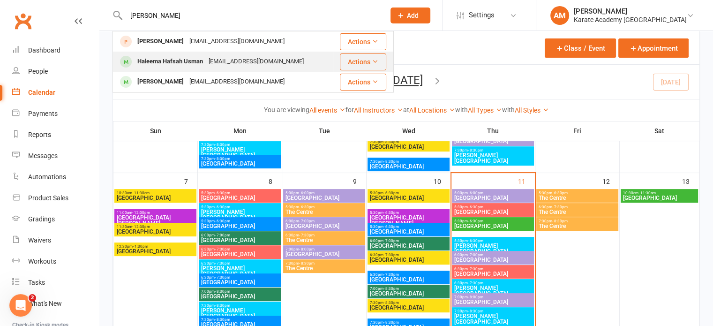
type input "[PERSON_NAME]"
click at [208, 61] on div "[EMAIL_ADDRESS][DOMAIN_NAME]" at bounding box center [256, 62] width 101 height 14
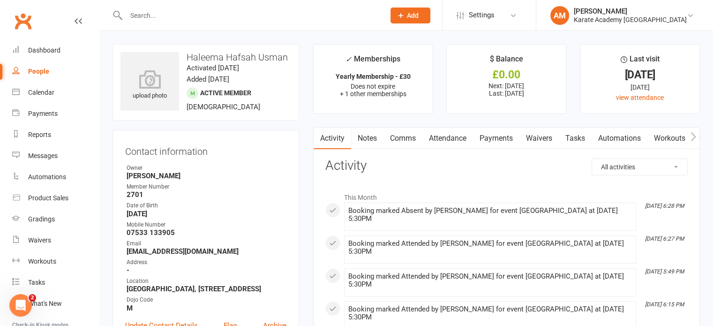
click at [156, 16] on input "text" at bounding box center [250, 15] width 255 height 13
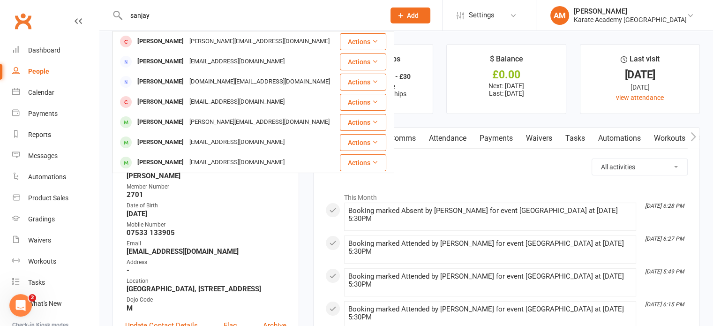
type input "sanjay"
click at [38, 89] on div "Calendar" at bounding box center [41, 93] width 26 height 8
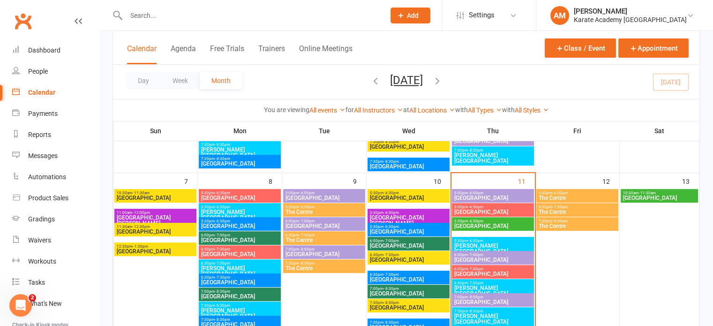
scroll to position [188, 0]
click at [589, 193] on span "5:30pm - 6:30pm" at bounding box center [577, 193] width 78 height 4
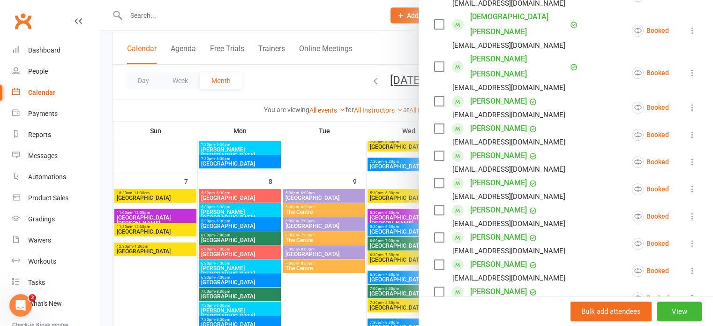
scroll to position [0, 0]
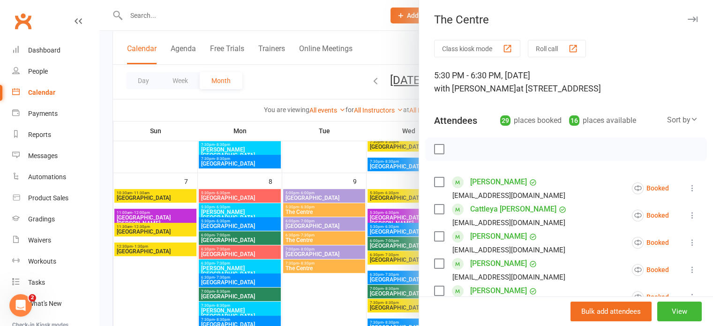
click at [688, 16] on icon "button" at bounding box center [693, 19] width 10 height 6
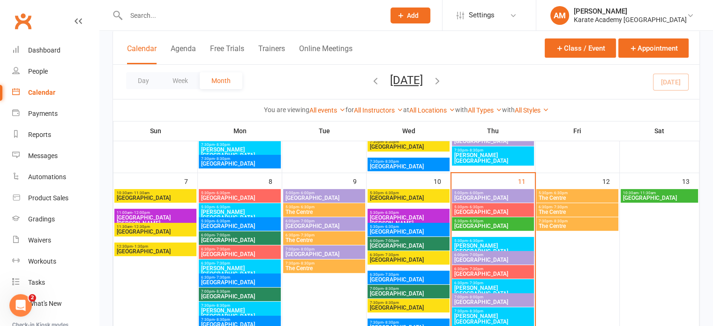
click at [584, 205] on span "6:30pm - 7:30pm" at bounding box center [577, 207] width 78 height 4
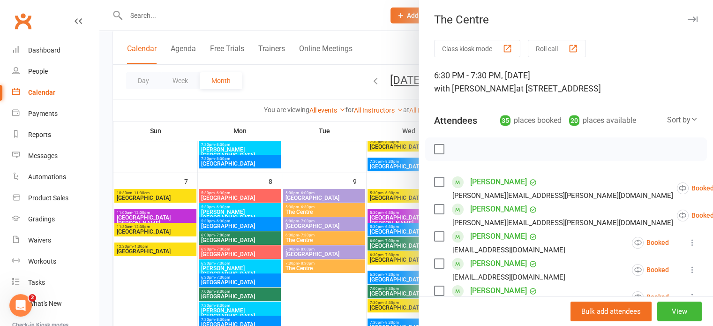
click at [688, 16] on icon "button" at bounding box center [693, 19] width 10 height 6
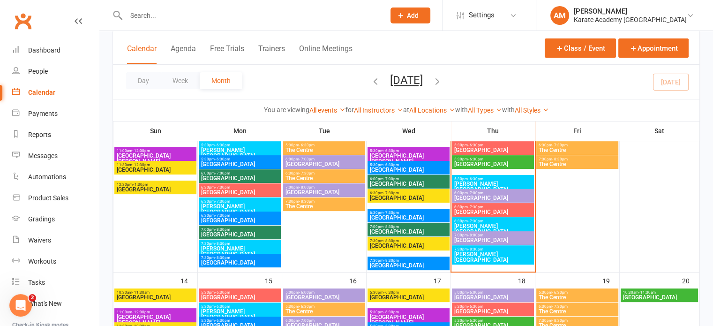
scroll to position [234, 0]
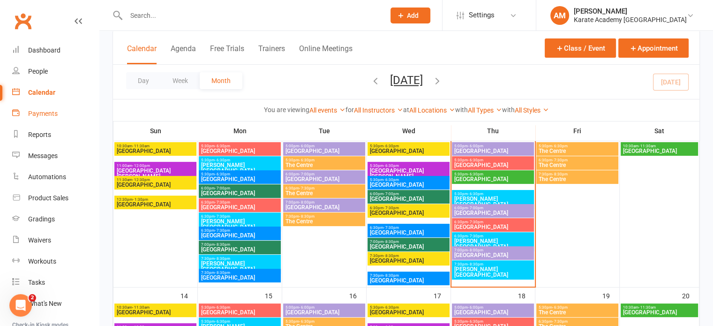
click at [53, 112] on div "Payments" at bounding box center [43, 114] width 30 height 8
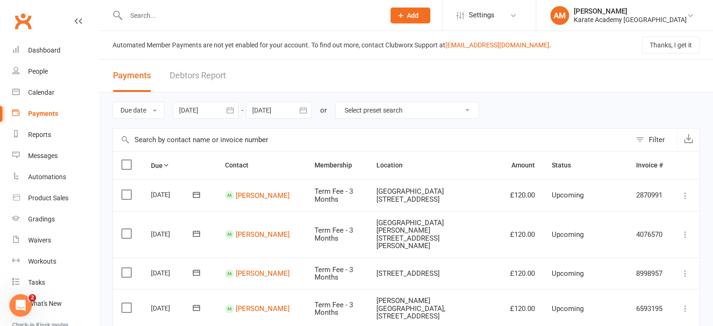
click at [186, 15] on input "text" at bounding box center [250, 15] width 255 height 13
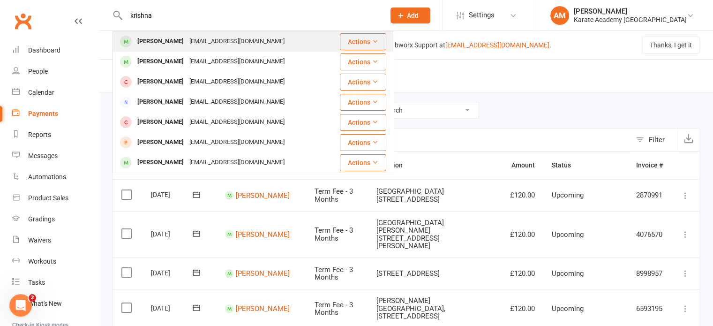
type input "krishna"
click at [190, 42] on div "[EMAIL_ADDRESS][DOMAIN_NAME]" at bounding box center [237, 42] width 101 height 14
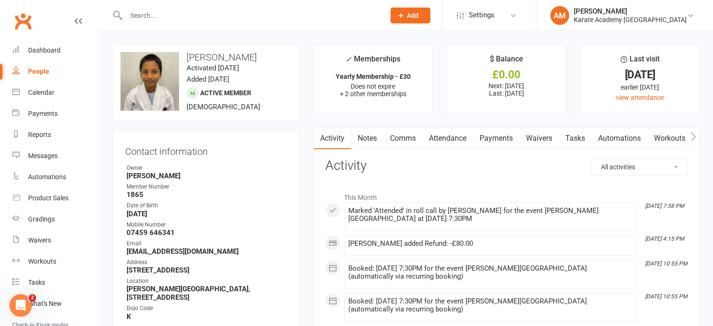
click at [496, 135] on link "Payments" at bounding box center [496, 139] width 46 height 22
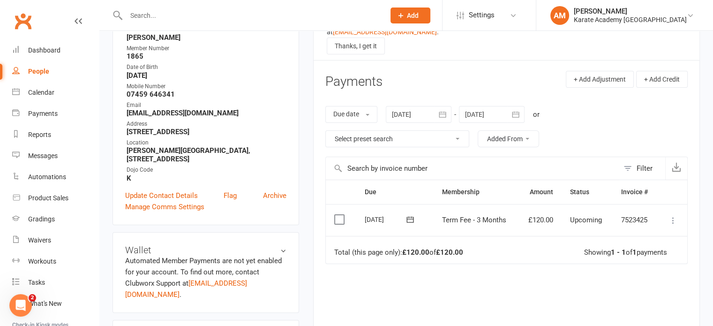
scroll to position [141, 0]
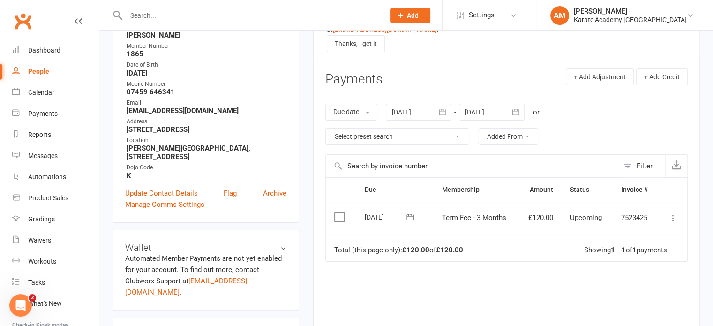
click at [442, 110] on icon "button" at bounding box center [442, 111] width 9 height 9
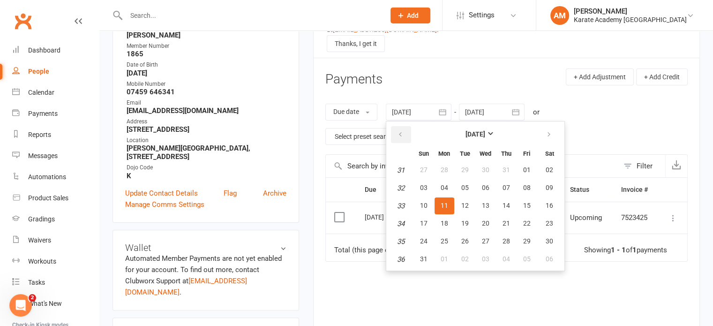
click at [395, 131] on button "button" at bounding box center [401, 134] width 20 height 17
click at [468, 164] on button "01" at bounding box center [465, 170] width 20 height 17
type input "[DATE]"
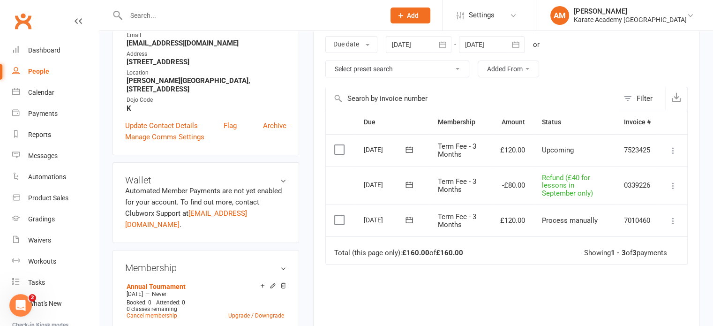
scroll to position [234, 0]
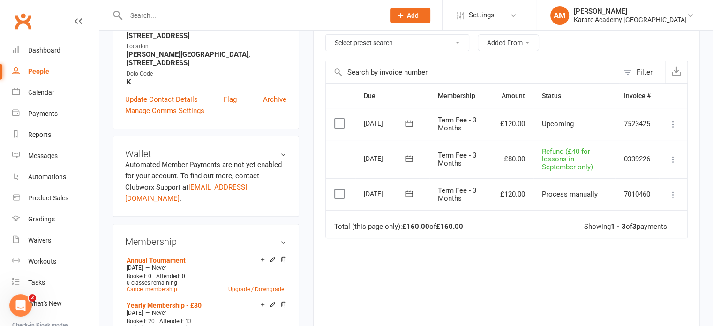
click at [339, 192] on label at bounding box center [340, 193] width 13 height 9
click at [339, 189] on input "checkbox" at bounding box center [337, 189] width 6 height 0
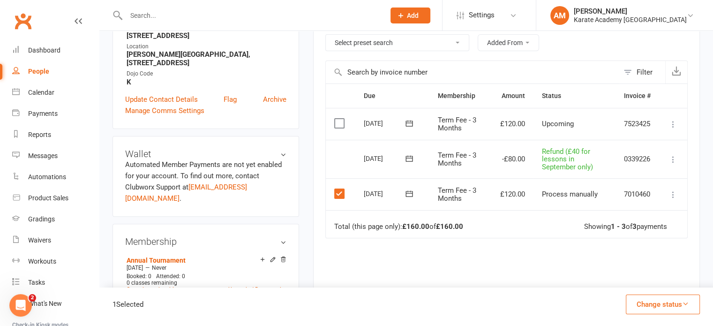
click at [688, 302] on icon "button" at bounding box center [685, 303] width 7 height 7
click at [649, 225] on link "Paid (Cash)" at bounding box center [653, 222] width 93 height 19
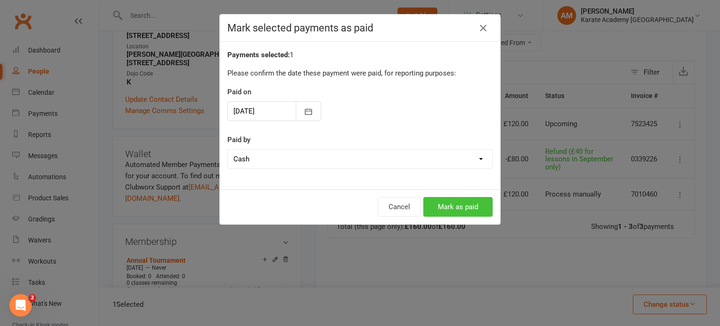
click at [463, 206] on button "Mark as paid" at bounding box center [457, 207] width 69 height 20
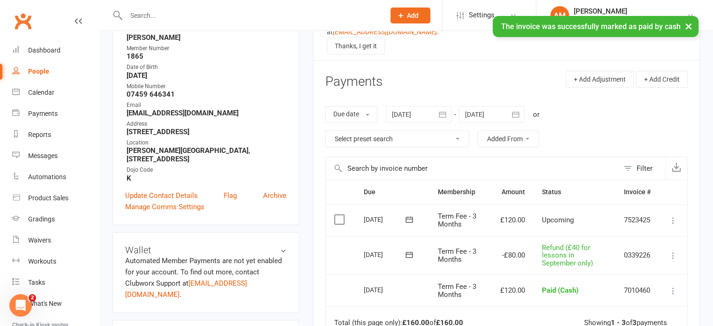
scroll to position [0, 0]
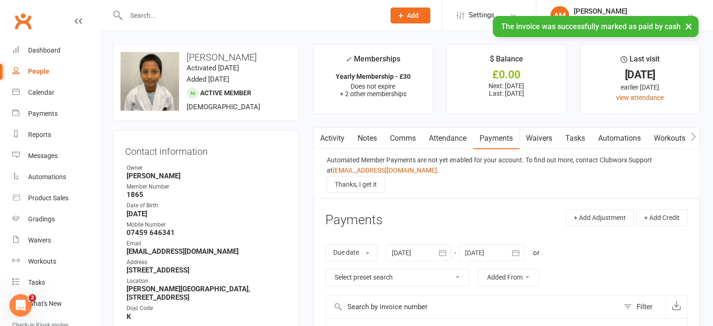
click at [170, 15] on input "text" at bounding box center [250, 15] width 255 height 13
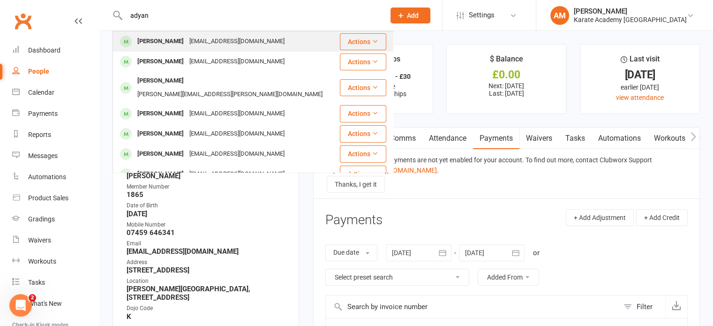
type input "adyan"
click at [173, 41] on div "[PERSON_NAME]" at bounding box center [161, 42] width 52 height 14
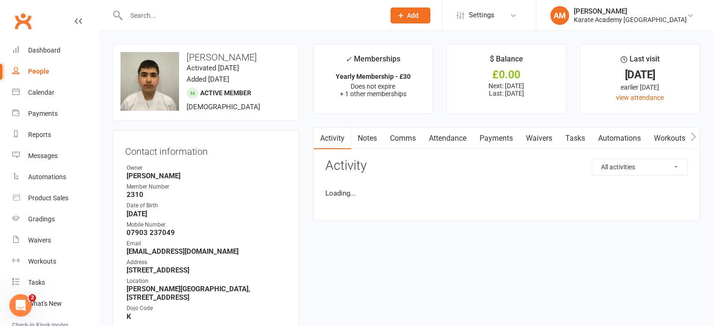
click at [499, 137] on link "Payments" at bounding box center [496, 139] width 46 height 22
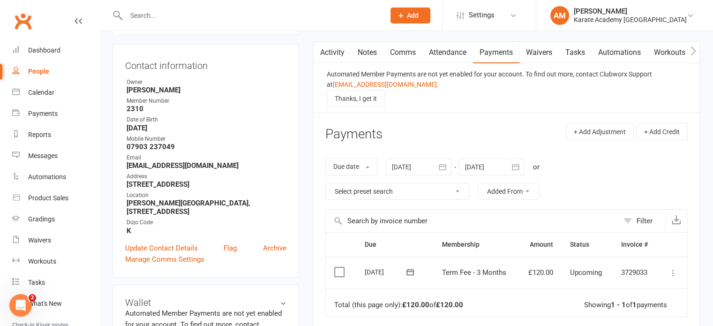
scroll to position [94, 0]
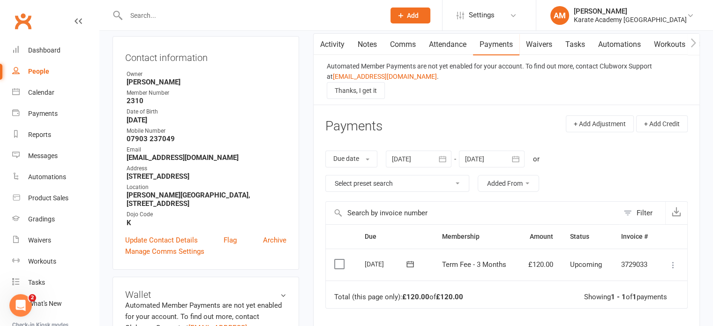
click at [443, 158] on icon "button" at bounding box center [442, 159] width 7 height 6
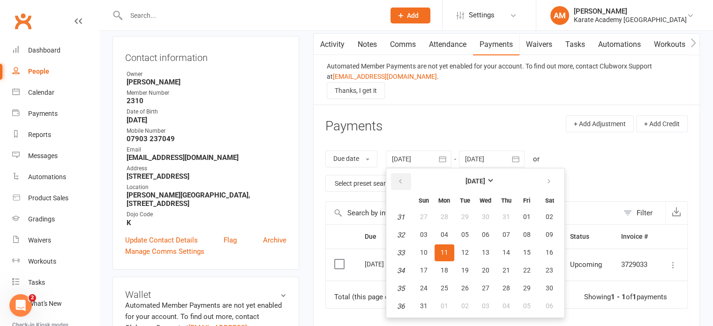
click at [403, 178] on icon "button" at bounding box center [400, 182] width 7 height 8
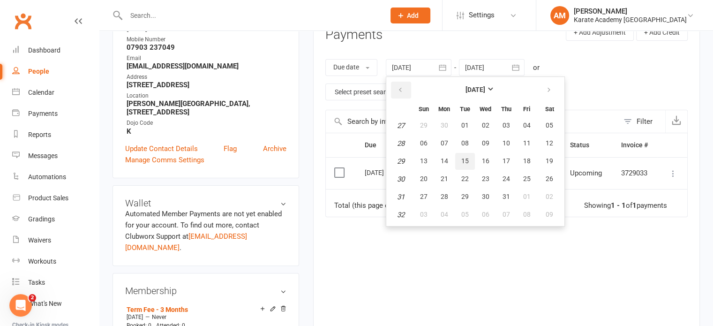
scroll to position [188, 0]
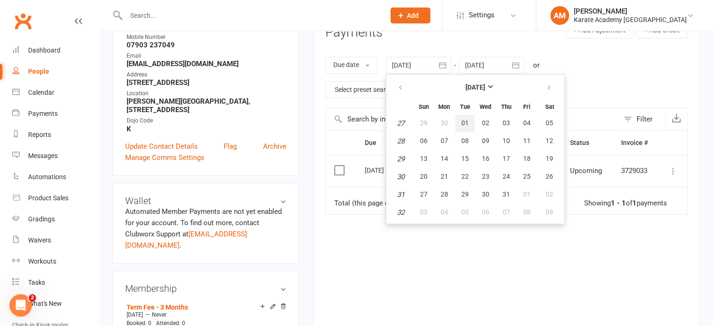
click at [465, 128] on button "01" at bounding box center [465, 123] width 20 height 17
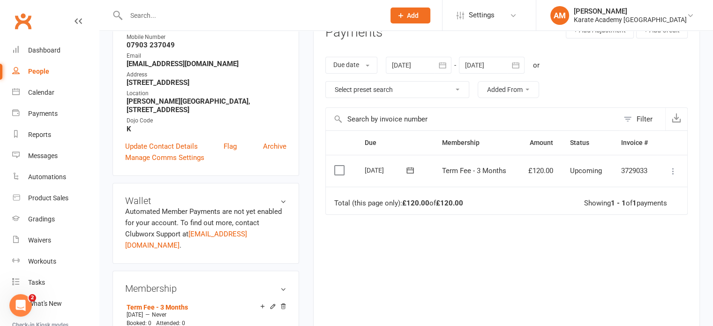
type input "[DATE]"
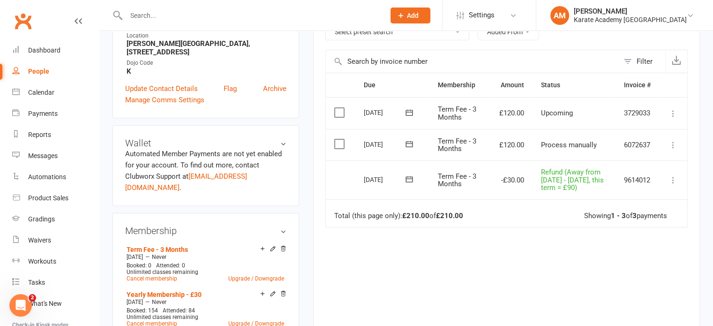
scroll to position [281, 0]
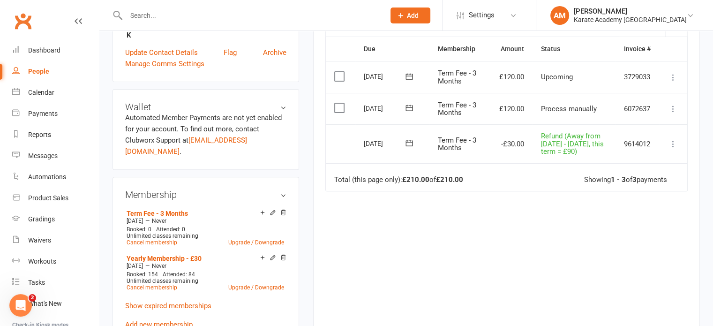
click at [336, 108] on label at bounding box center [340, 107] width 13 height 9
click at [336, 103] on input "checkbox" at bounding box center [337, 103] width 6 height 0
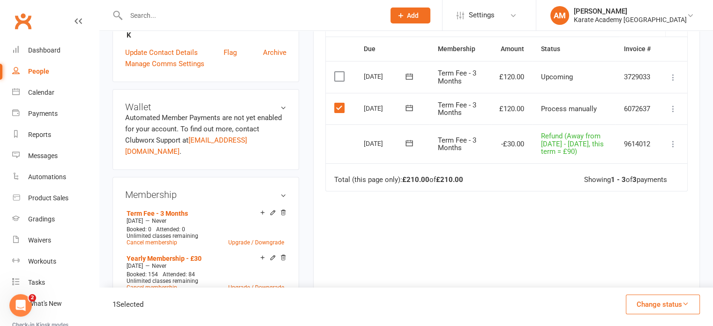
click at [684, 304] on icon "button" at bounding box center [685, 303] width 7 height 7
click at [649, 225] on link "Paid (Cash)" at bounding box center [653, 222] width 93 height 19
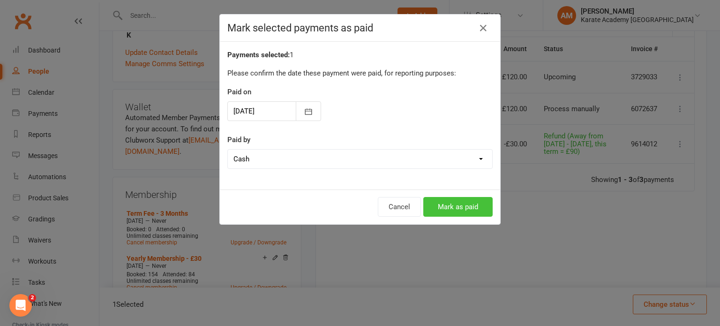
click at [456, 204] on button "Mark as paid" at bounding box center [457, 207] width 69 height 20
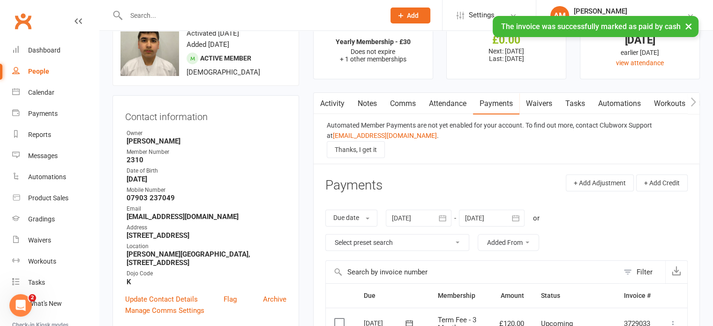
scroll to position [0, 0]
